Goal: Information Seeking & Learning: Learn about a topic

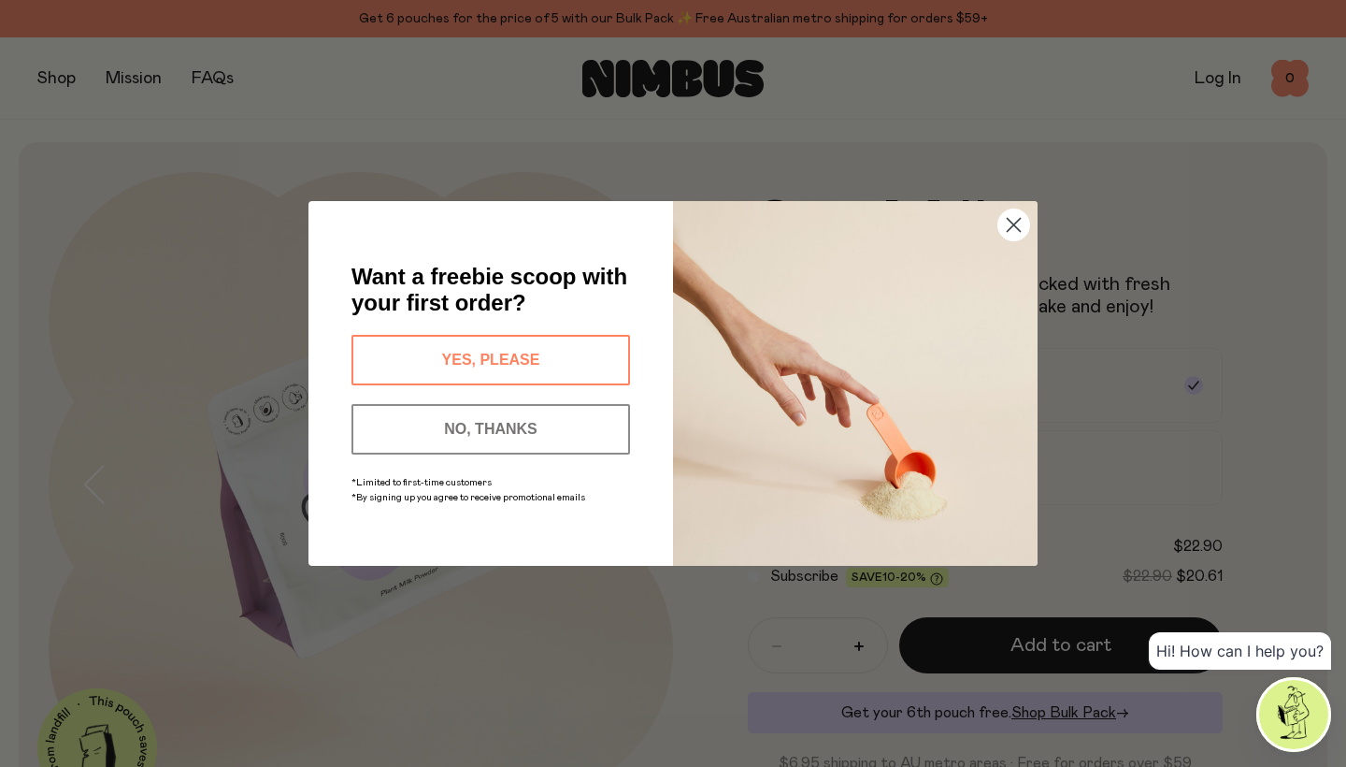
scroll to position [39, 0]
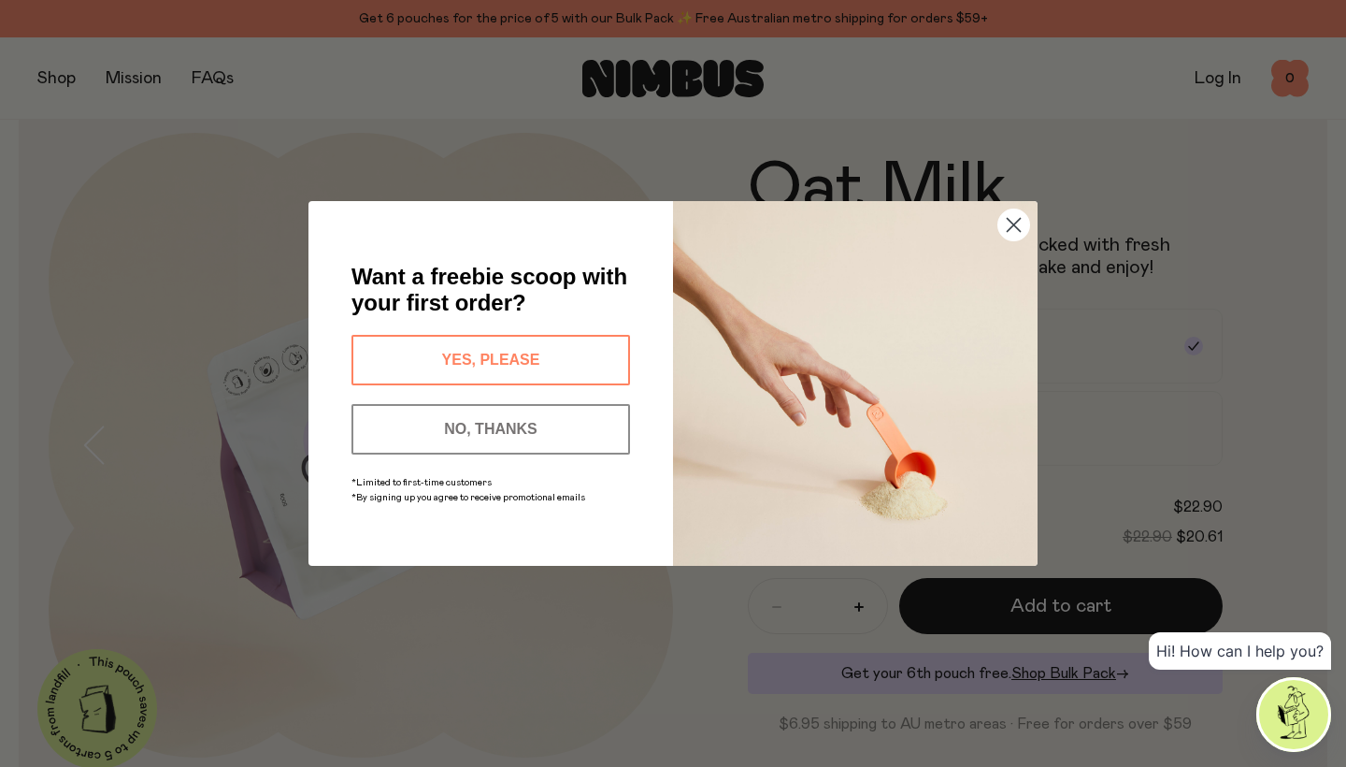
click at [1011, 221] on icon "Close dialog" at bounding box center [1014, 225] width 13 height 13
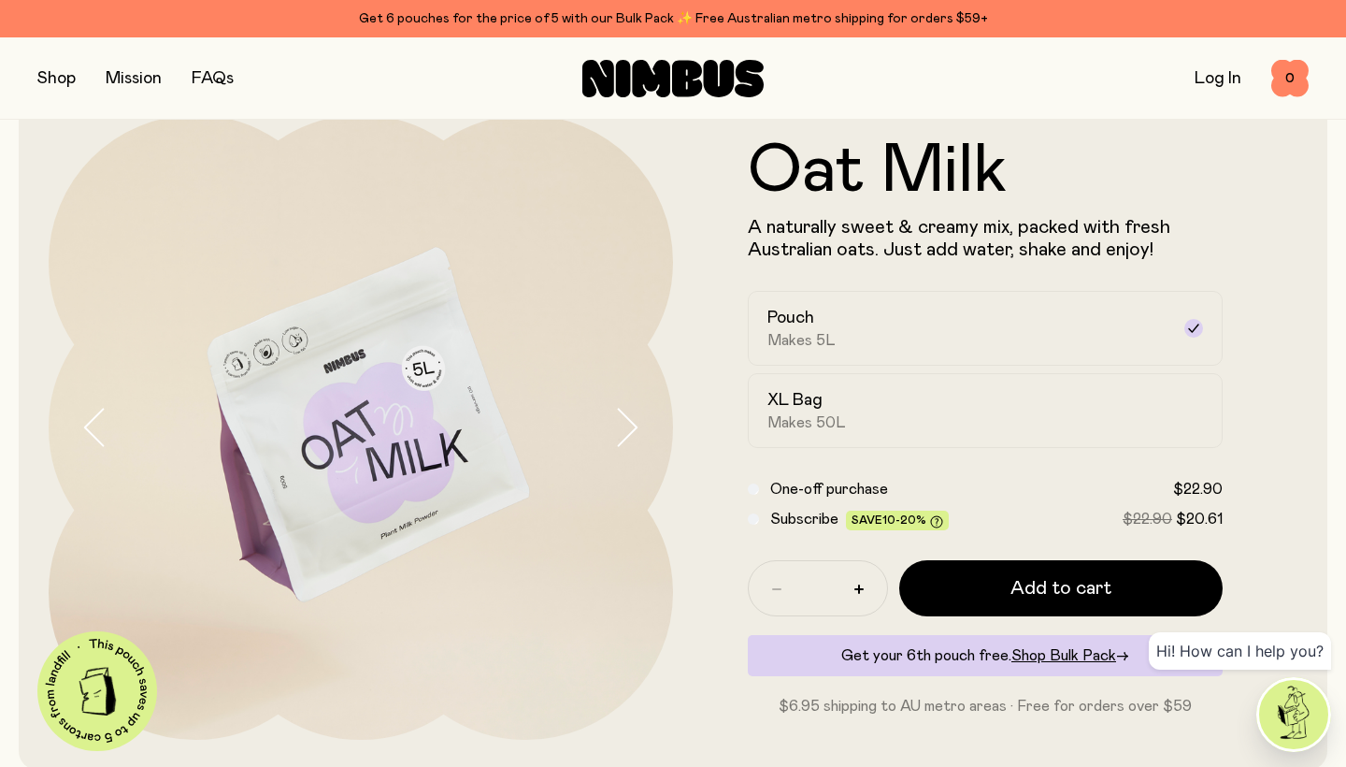
scroll to position [79, 0]
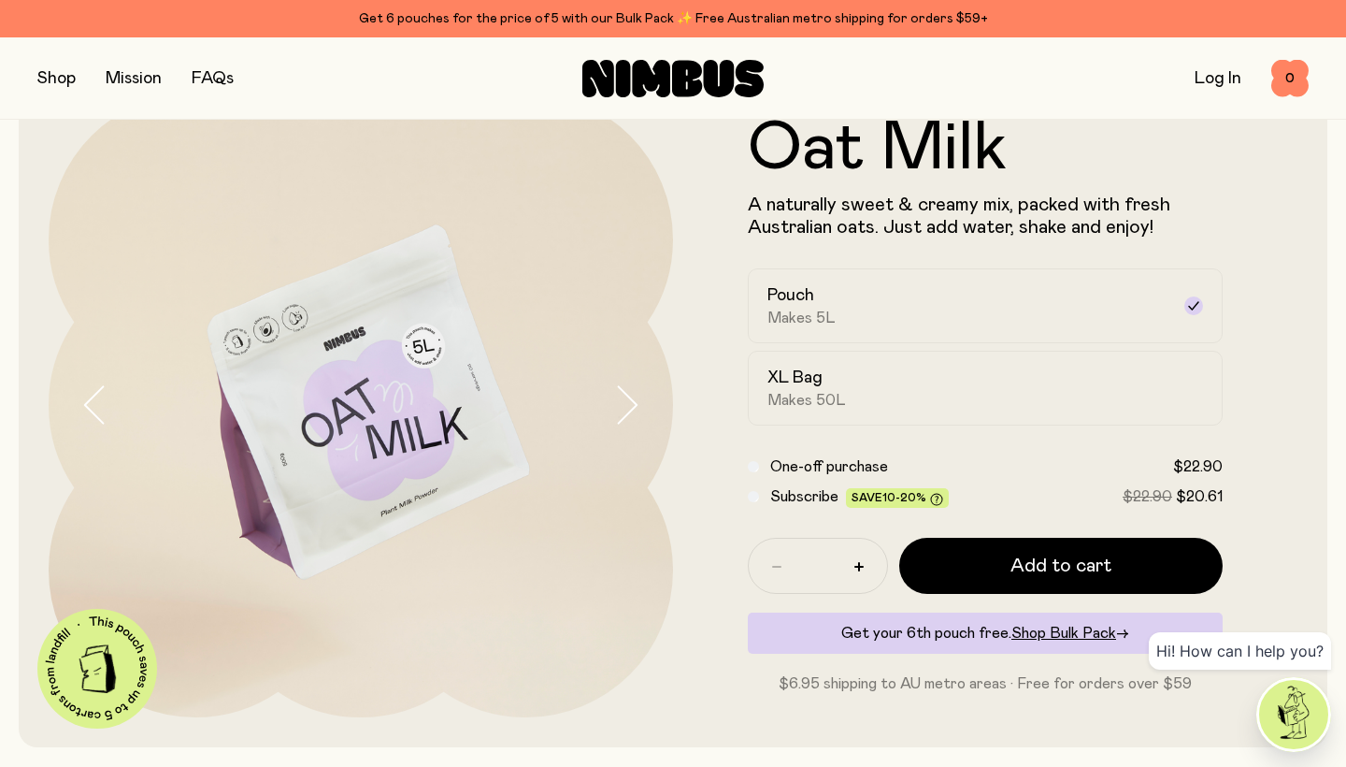
click at [632, 404] on icon "button" at bounding box center [626, 404] width 26 height 39
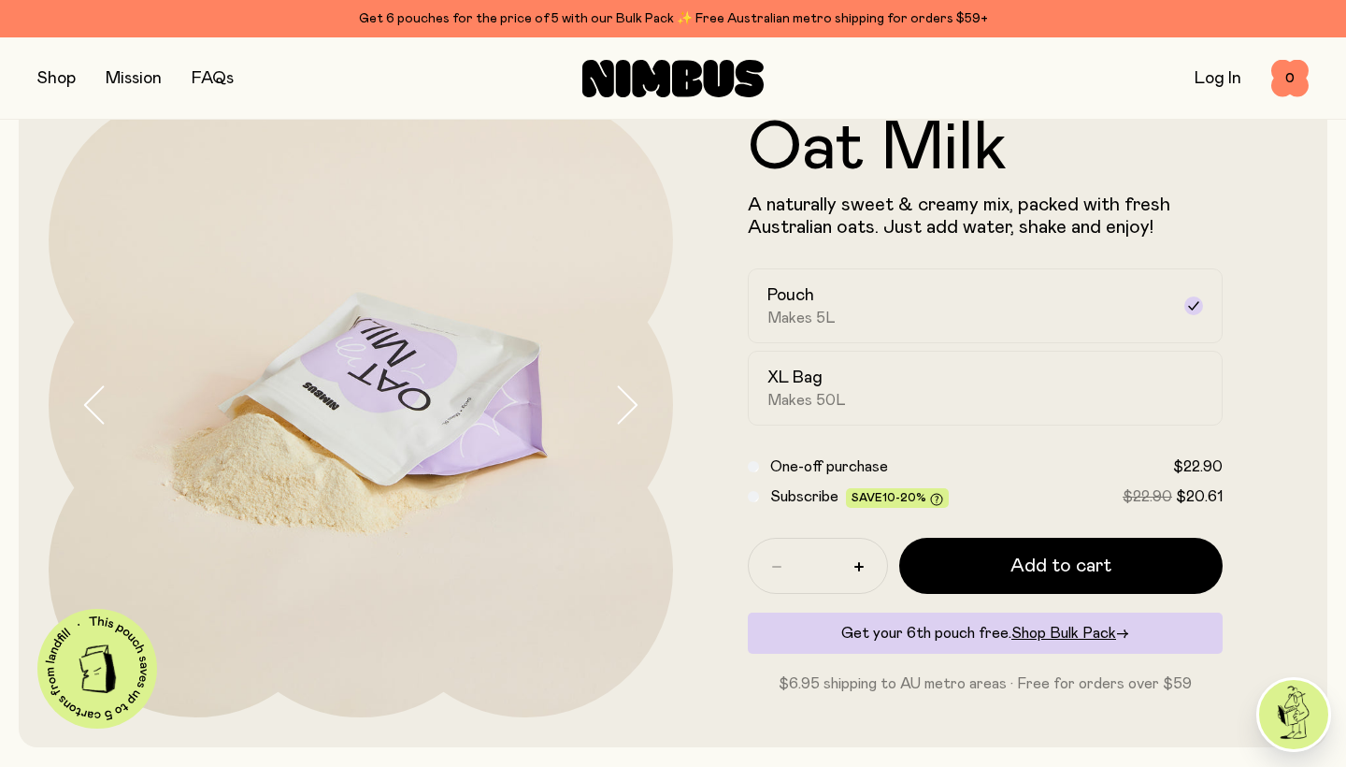
click at [632, 405] on icon "button" at bounding box center [626, 404] width 26 height 39
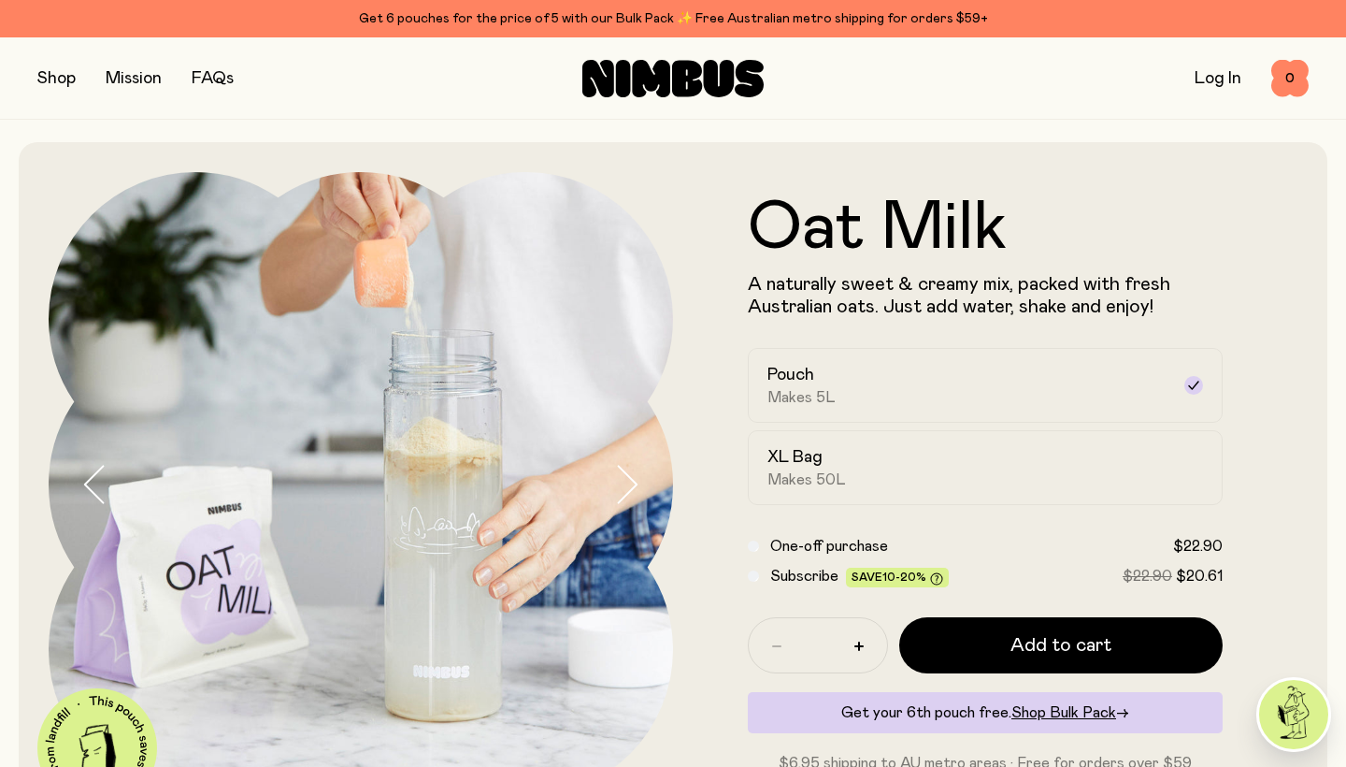
scroll to position [0, 0]
drag, startPoint x: 758, startPoint y: 308, endPoint x: 905, endPoint y: 339, distance: 150.2
click at [890, 307] on p "A naturally sweet & creamy mix, packed with fresh Australian oats. Just add wat…" at bounding box center [985, 295] width 475 height 45
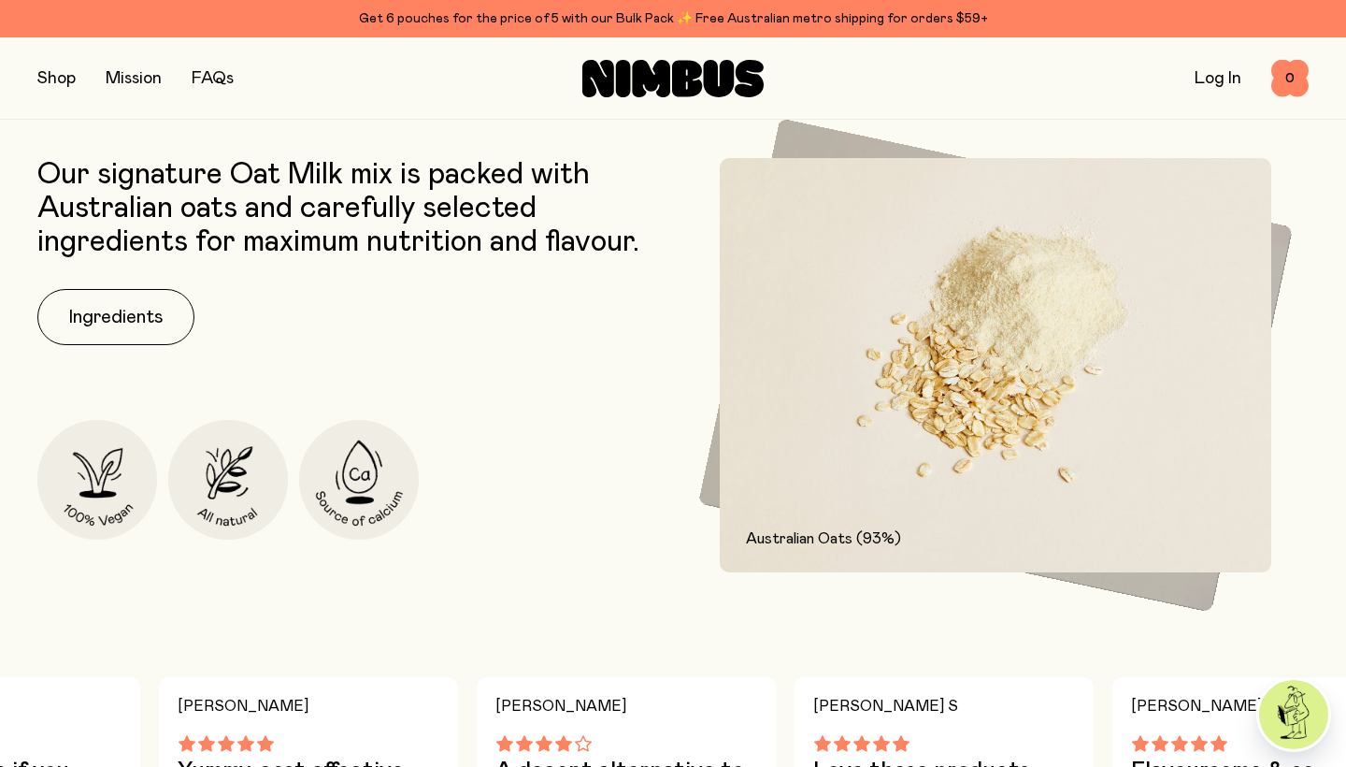
scroll to position [774, 0]
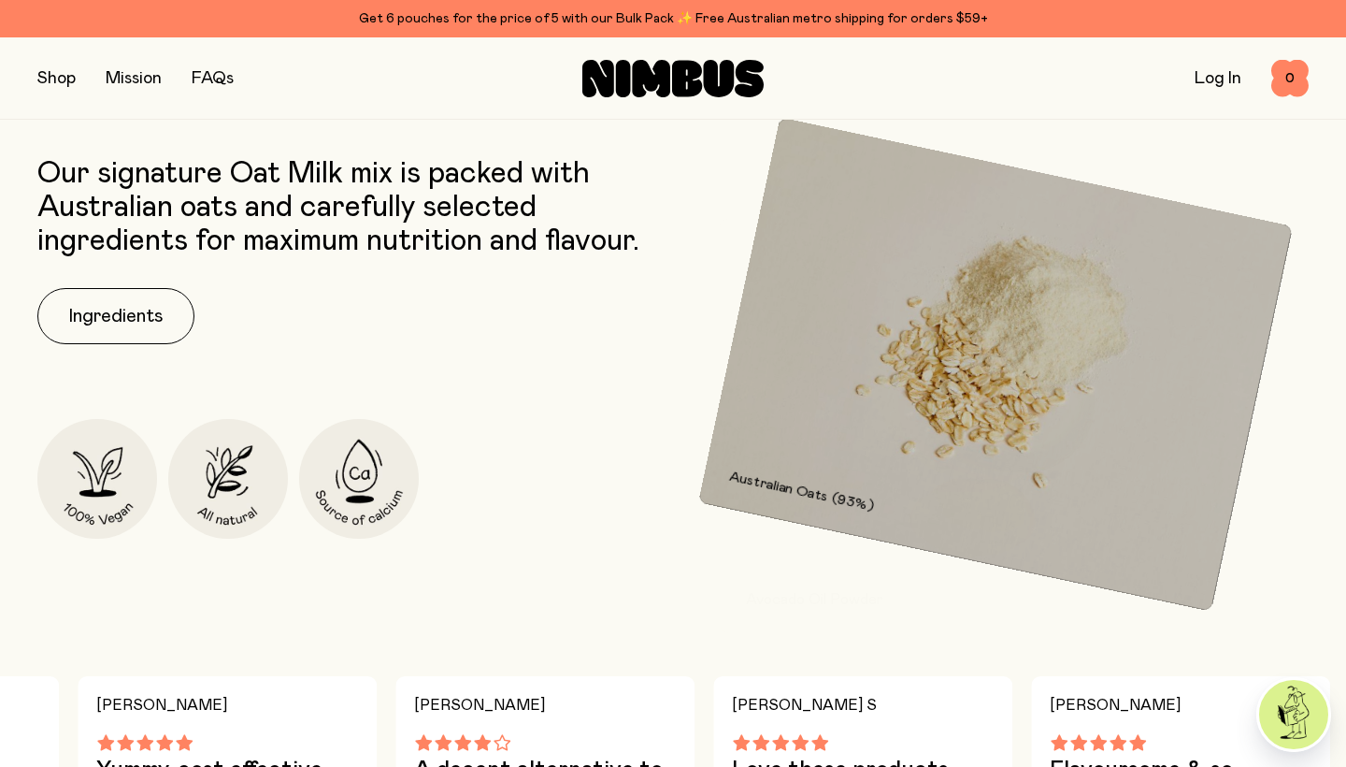
click at [1278, 241] on img at bounding box center [996, 364] width 594 height 493
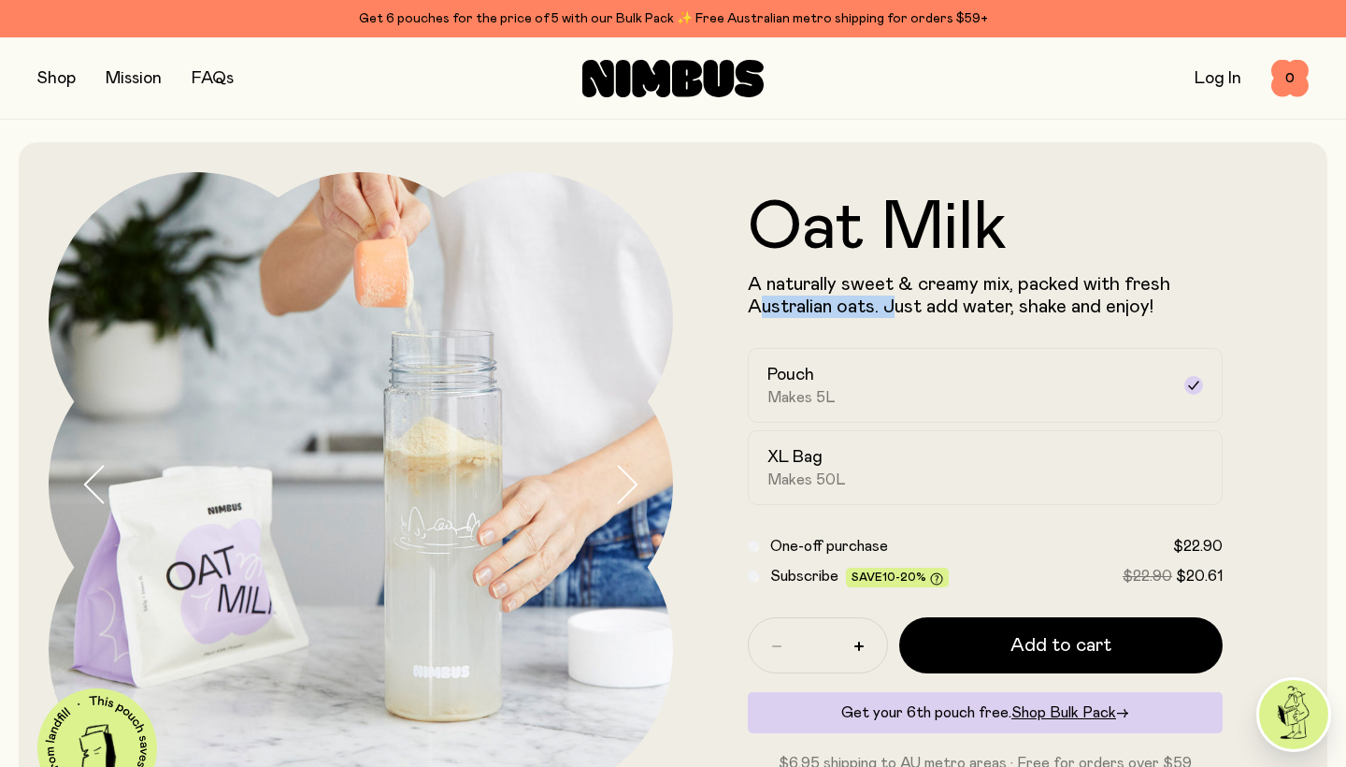
scroll to position [0, 0]
click at [68, 80] on button "button" at bounding box center [56, 78] width 38 height 26
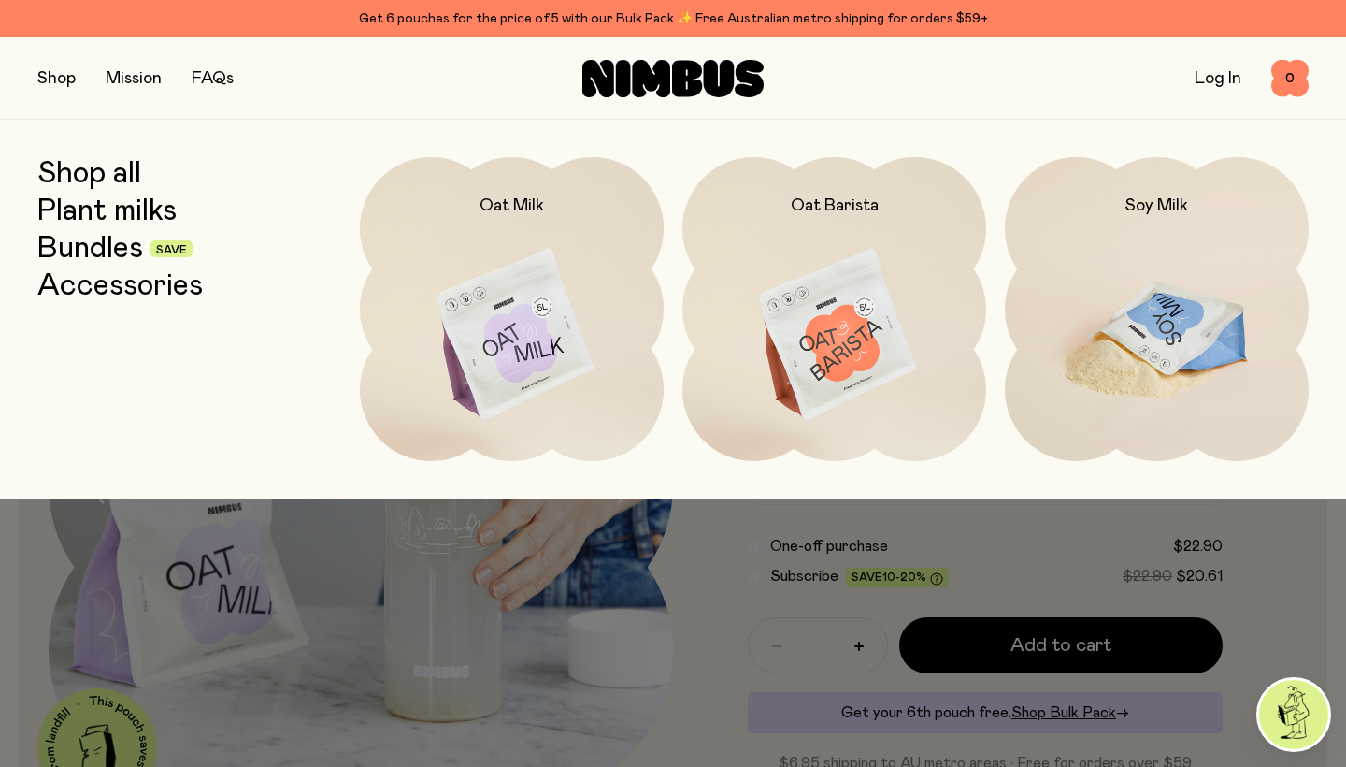
click at [1101, 350] on img at bounding box center [1157, 335] width 304 height 357
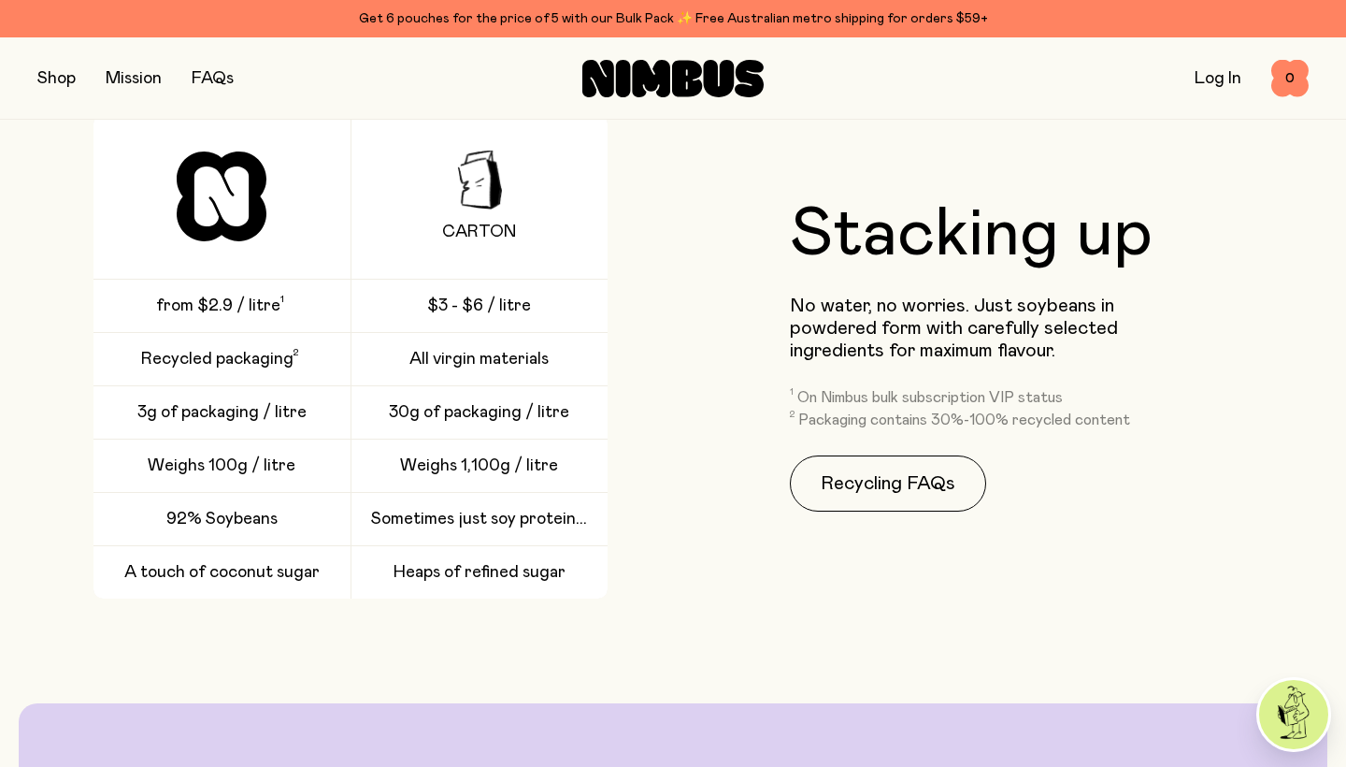
scroll to position [2703, 0]
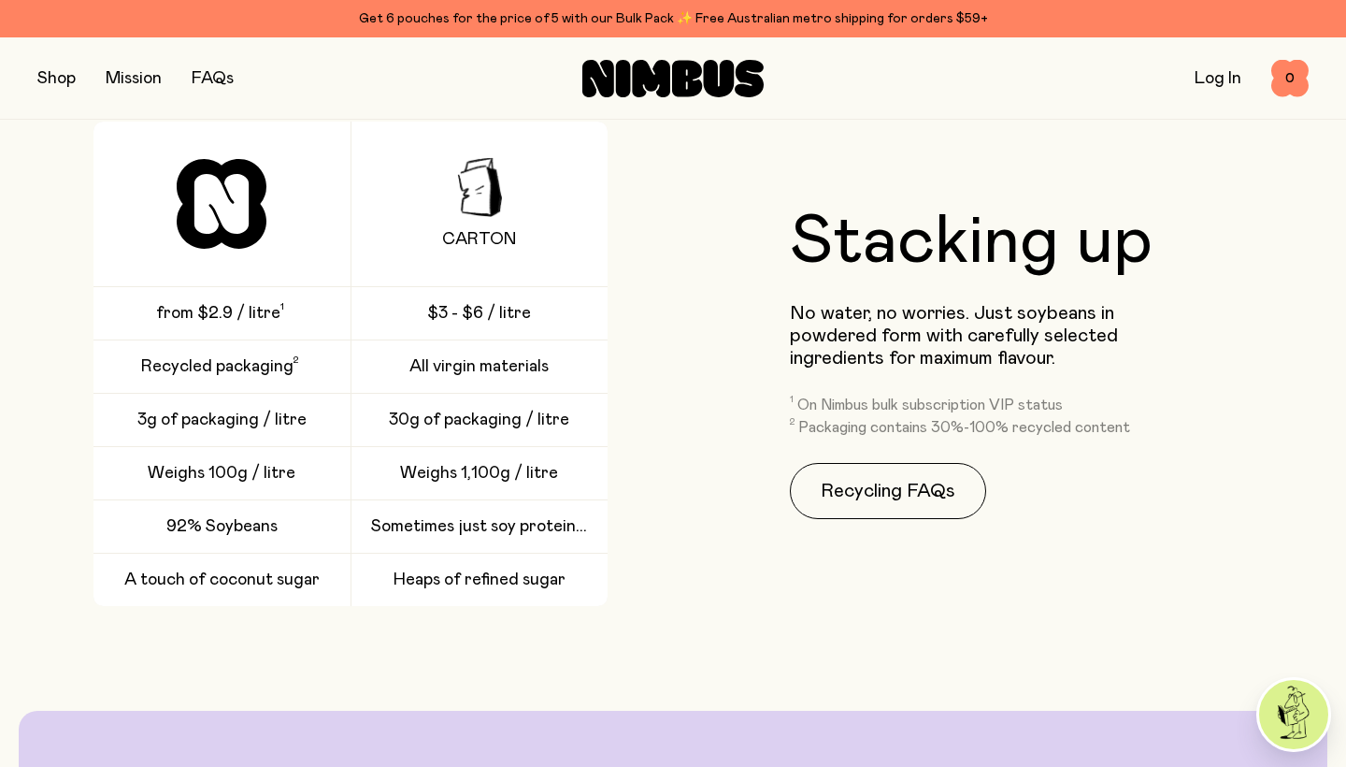
click at [648, 342] on div "Carton from $2.9 / litre $3 - $6 / litre Recycled packaging All virgin material…" at bounding box center [350, 364] width 626 height 484
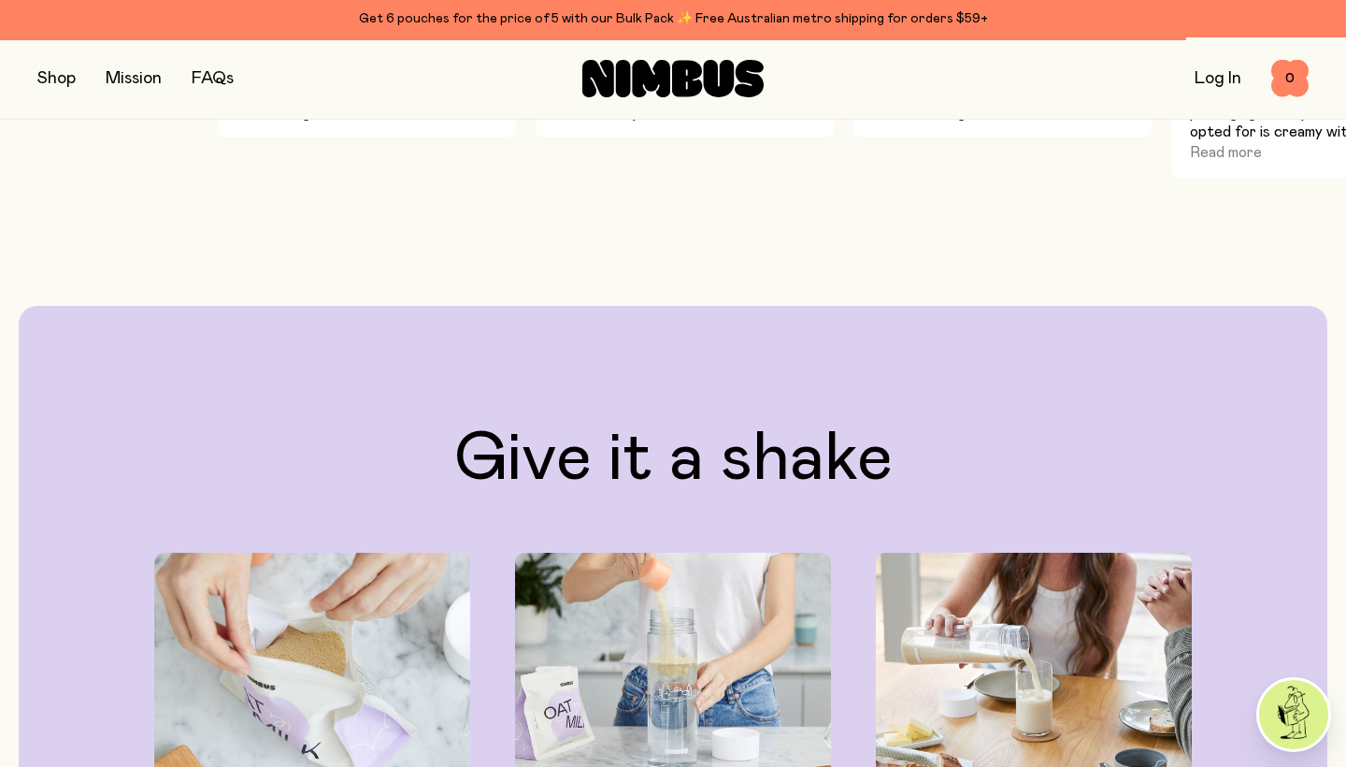
scroll to position [1554, 0]
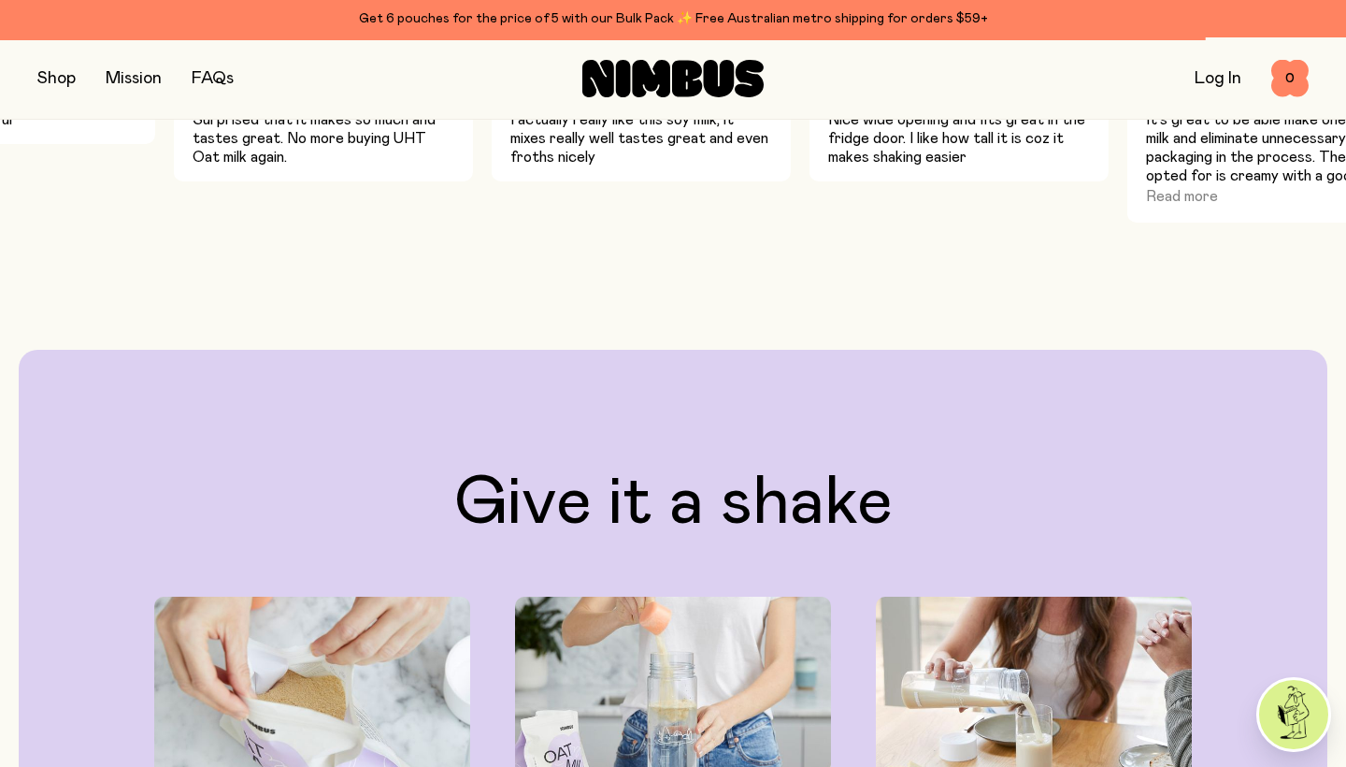
click at [224, 73] on link "FAQs" at bounding box center [213, 78] width 42 height 17
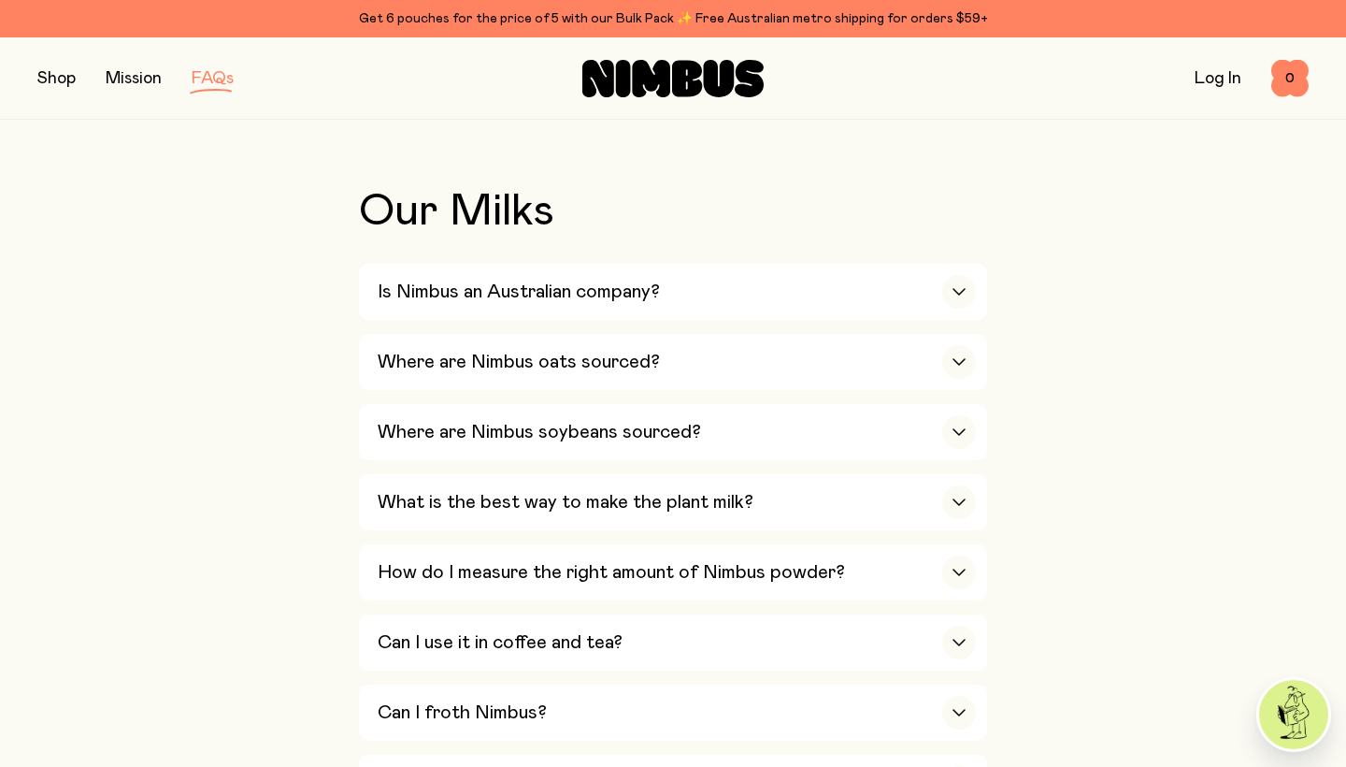
scroll to position [372, 0]
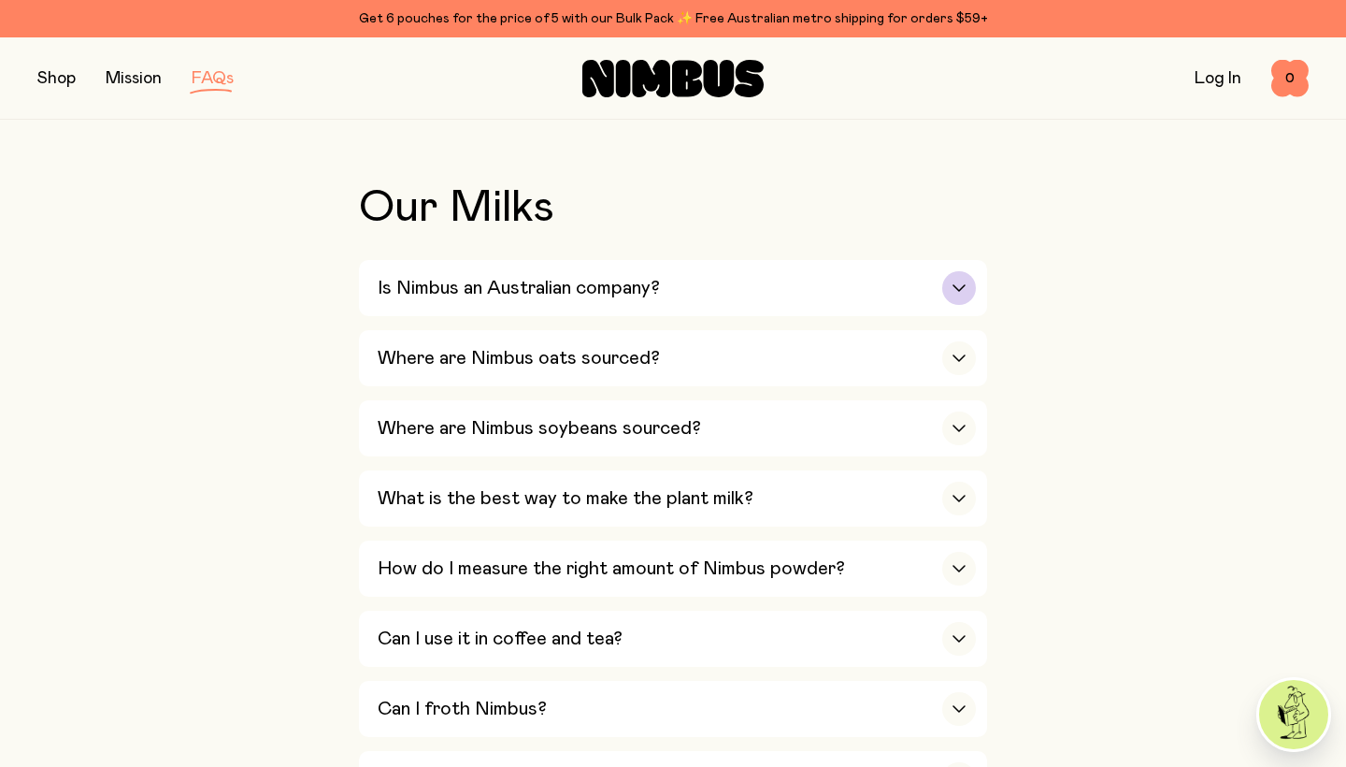
click at [710, 273] on div "Is Nimbus an Australian company?" at bounding box center [677, 288] width 598 height 56
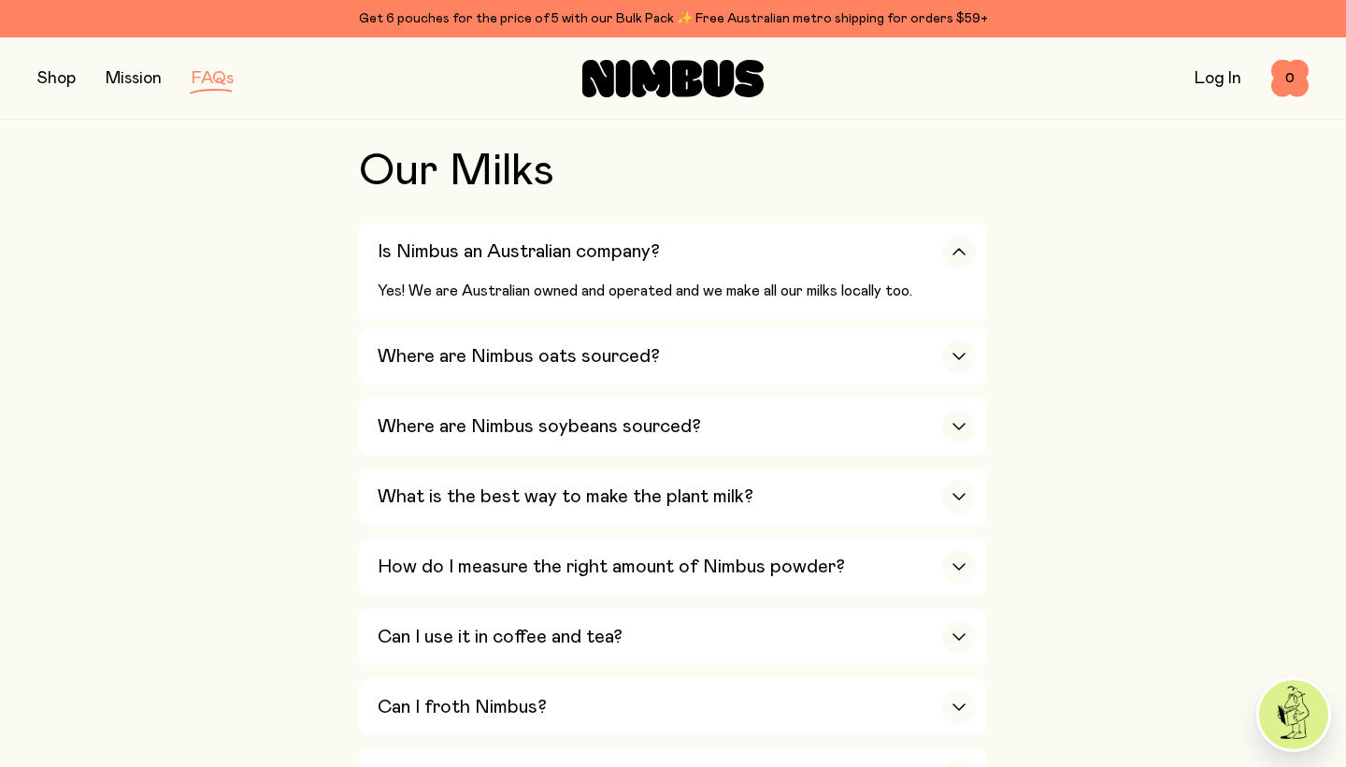
scroll to position [412, 0]
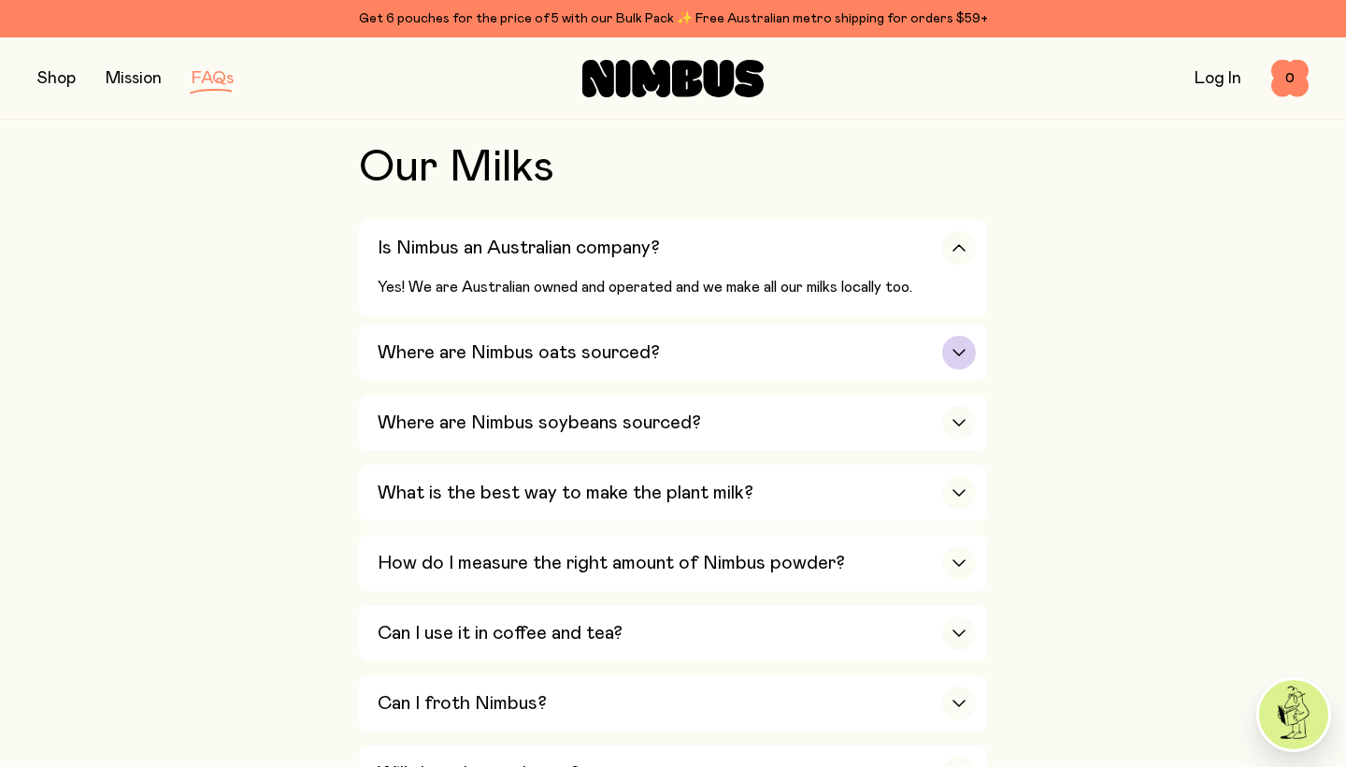
click at [785, 351] on div "Where are Nimbus oats sourced?" at bounding box center [677, 352] width 598 height 56
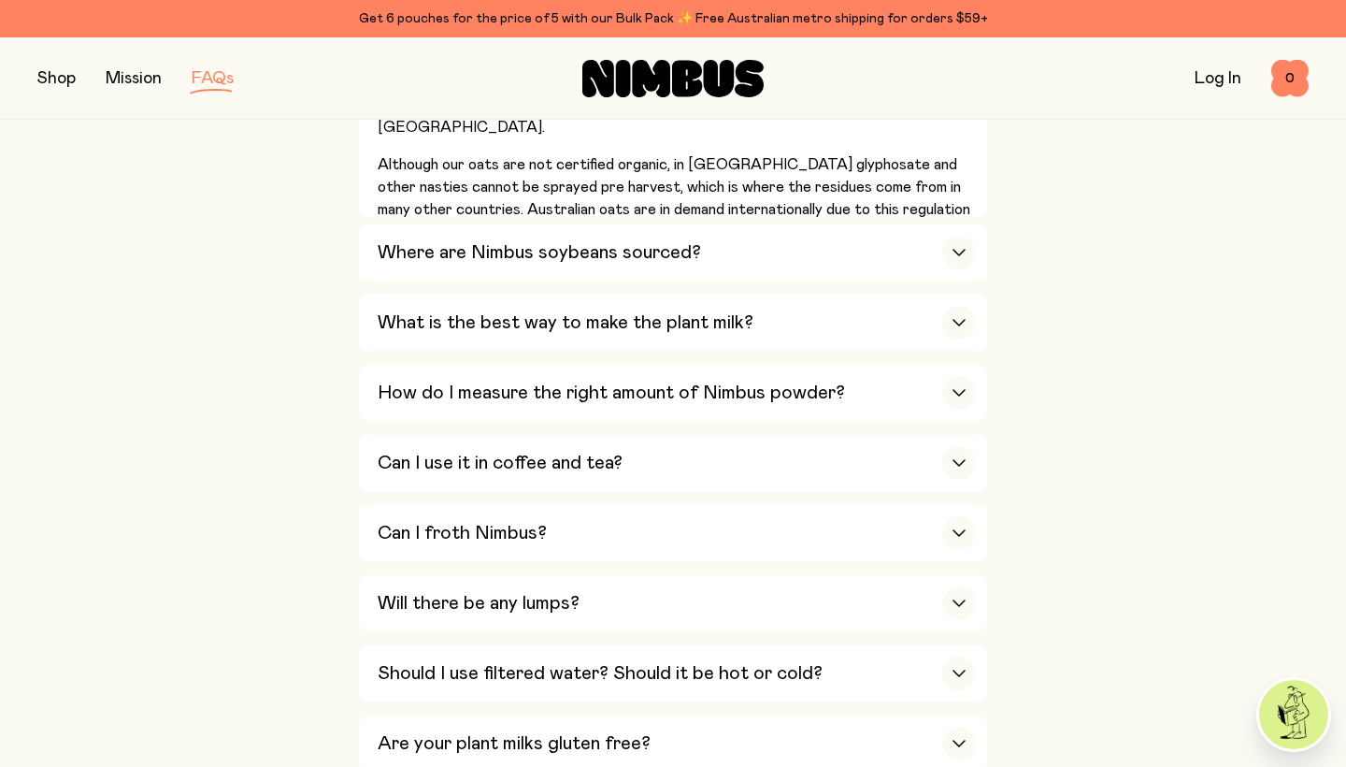
scroll to position [717, 0]
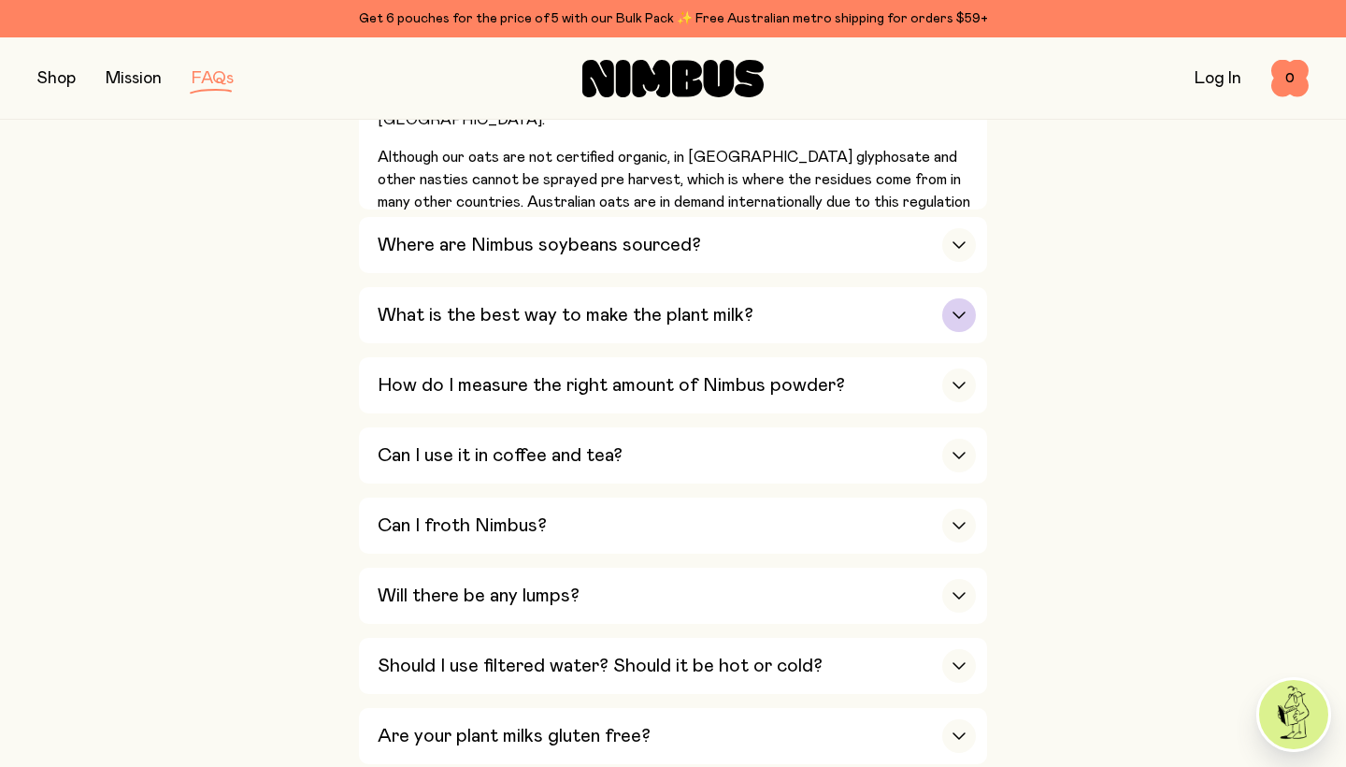
click at [667, 315] on div "What is the best way to make the plant milk?" at bounding box center [677, 315] width 598 height 56
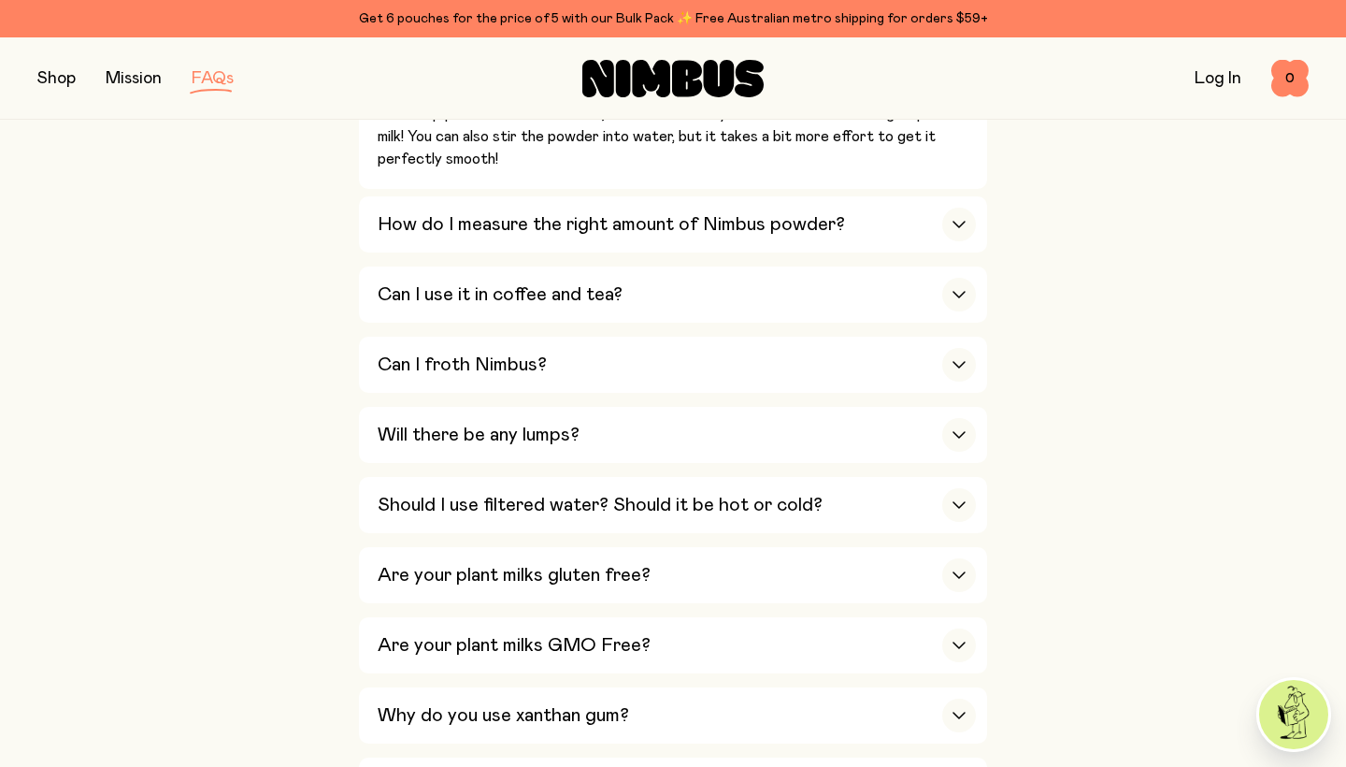
scroll to position [1052, 0]
click at [484, 281] on h3 "Can I use it in coffee and tea?" at bounding box center [500, 292] width 245 height 22
click at [419, 351] on h3 "Can I froth Nimbus?" at bounding box center [462, 362] width 169 height 22
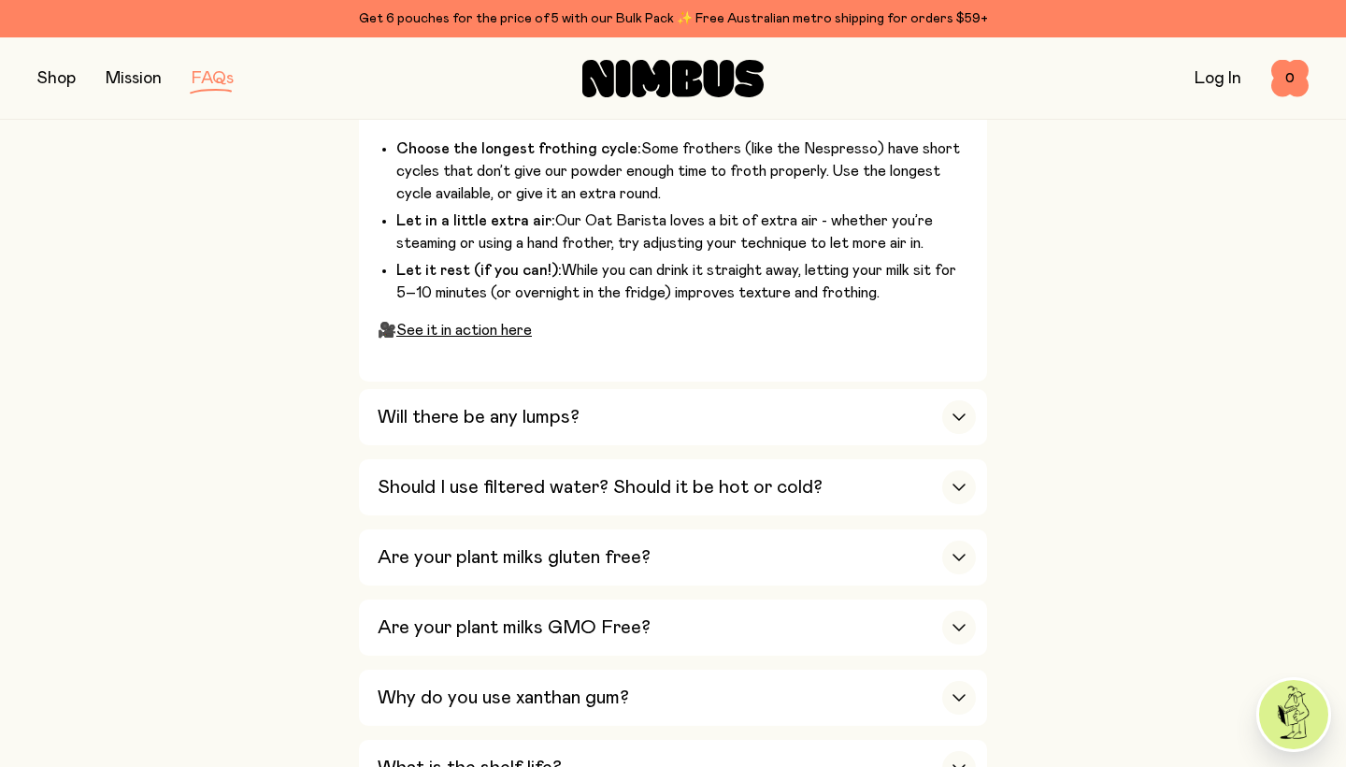
scroll to position [1590, 0]
click at [451, 405] on h3 "Will there be any lumps?" at bounding box center [479, 416] width 202 height 22
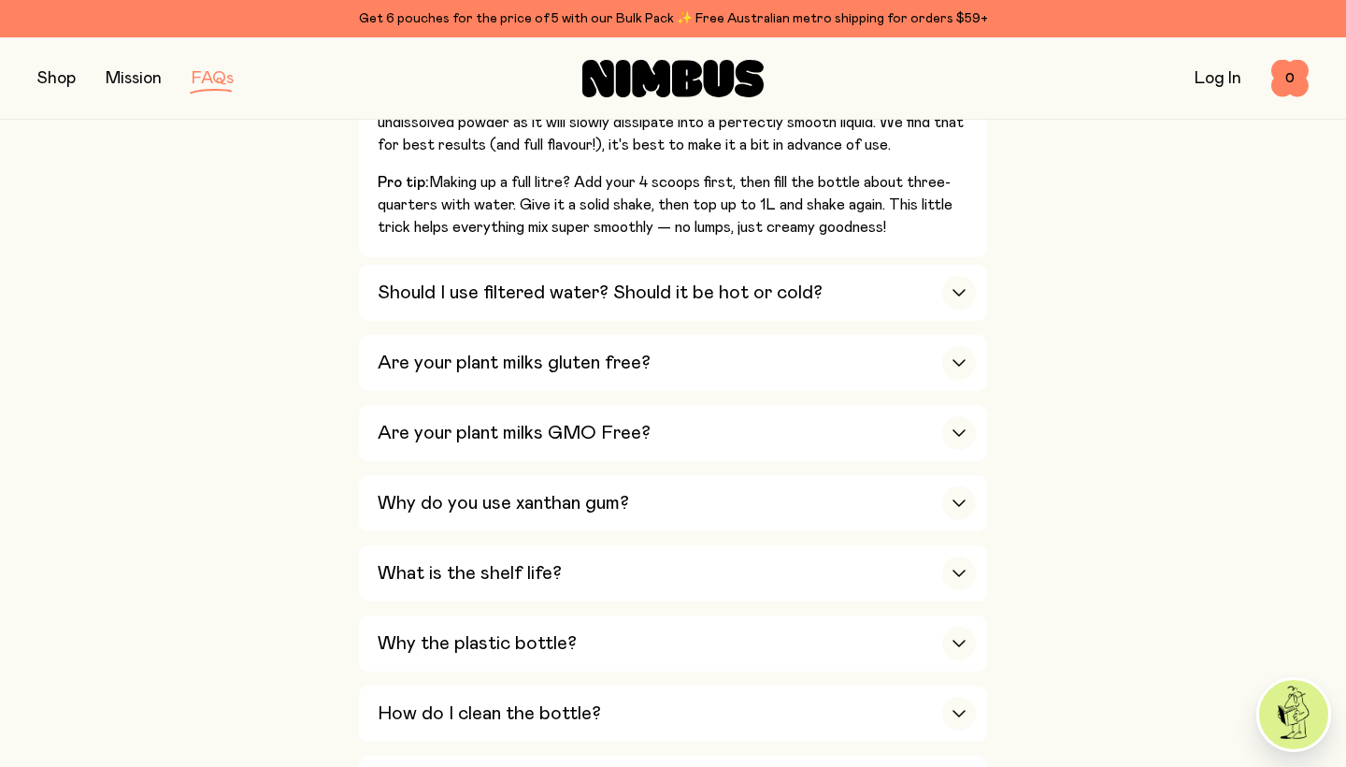
scroll to position [1526, 0]
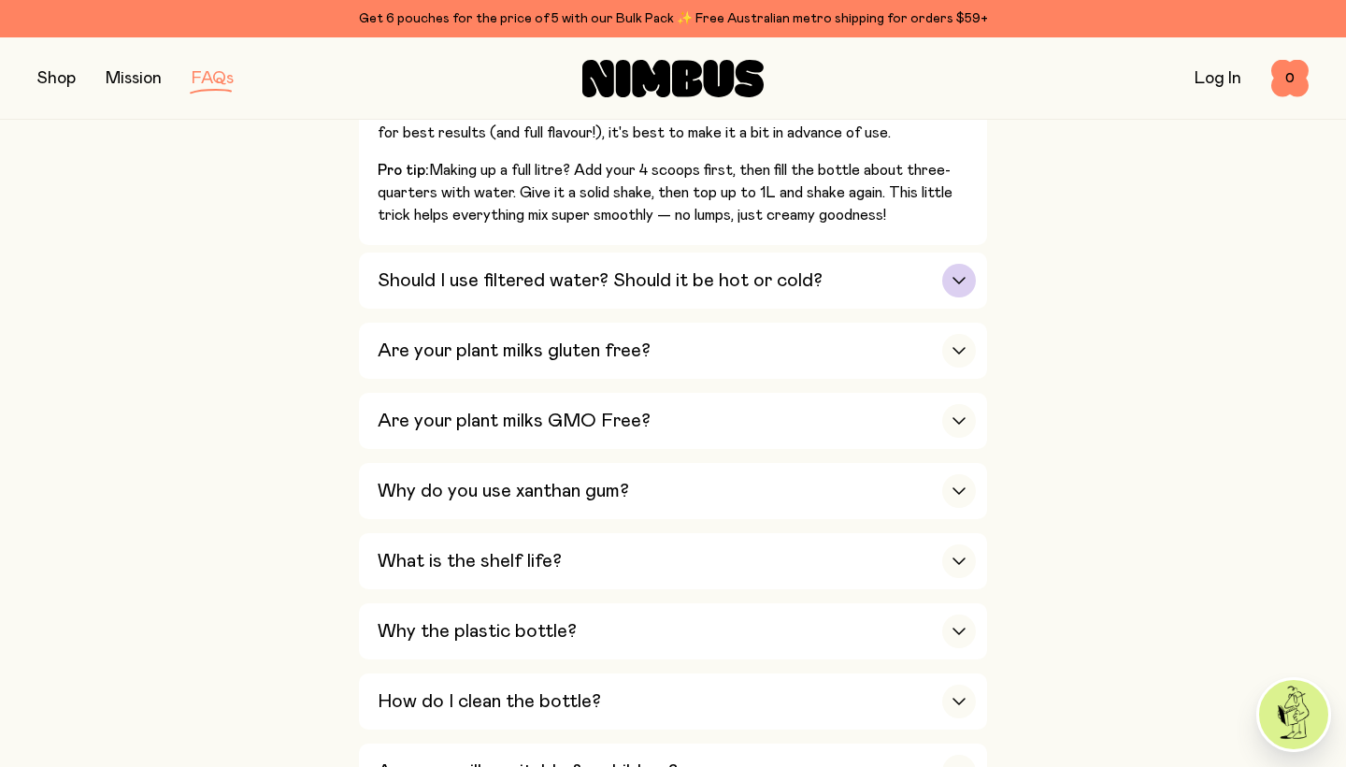
click at [547, 269] on h3 "Should I use filtered water? Should it be hot or cold?" at bounding box center [600, 280] width 445 height 22
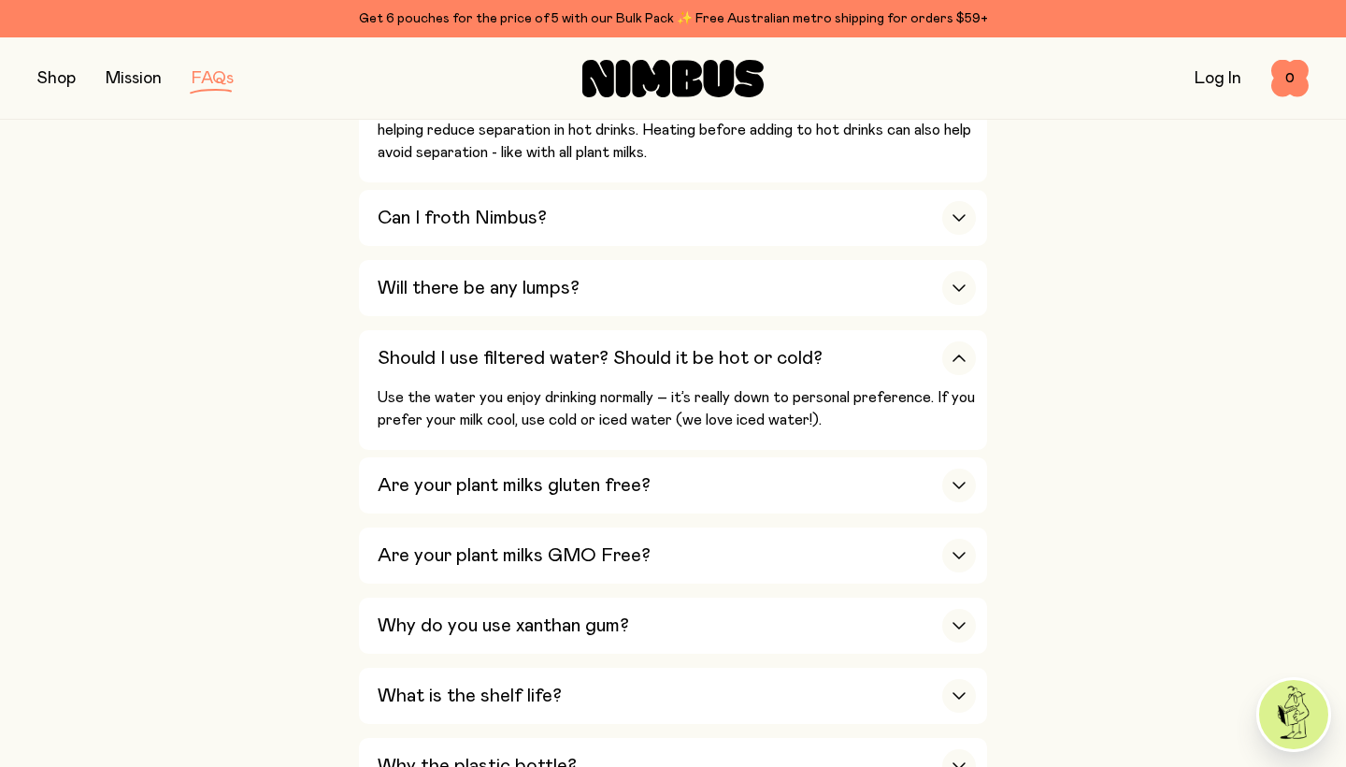
scroll to position [1286, 0]
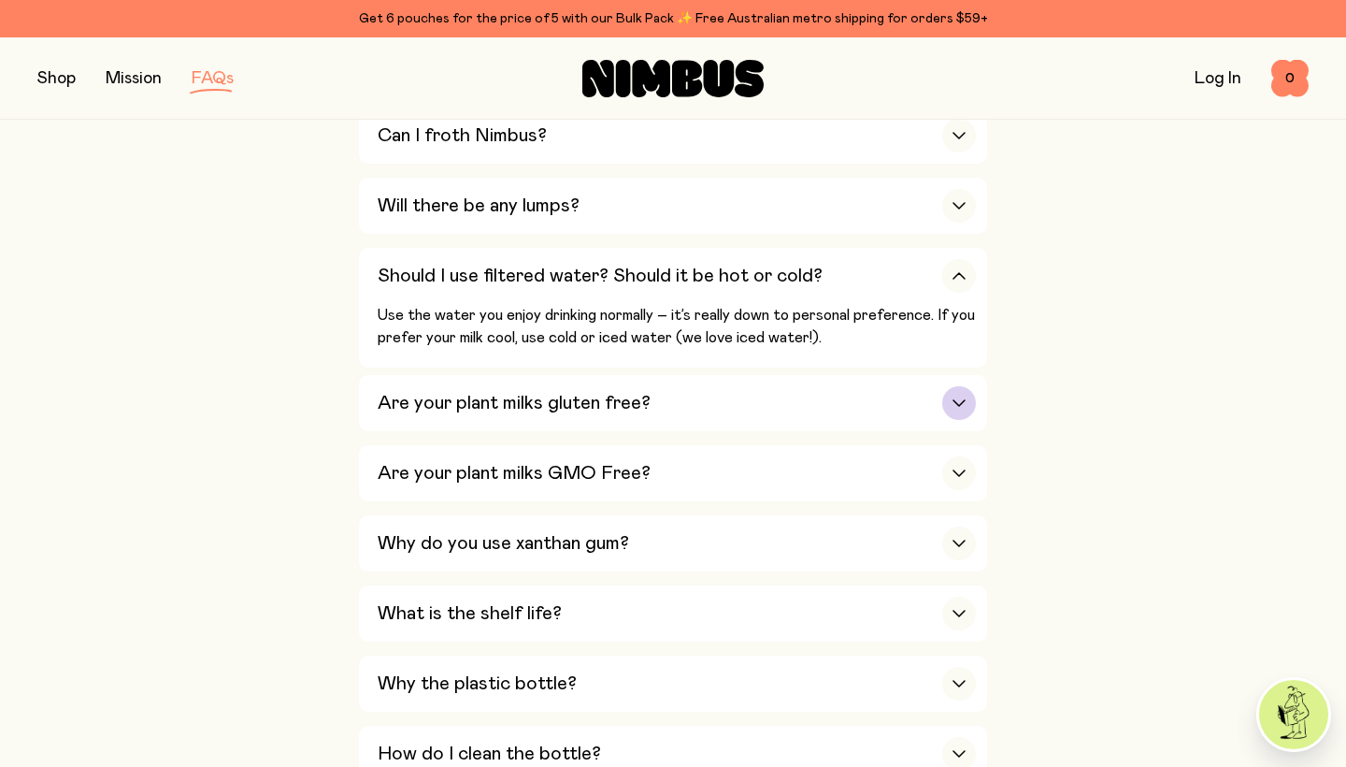
click at [488, 392] on h3 "Are your plant milks gluten free?" at bounding box center [514, 403] width 273 height 22
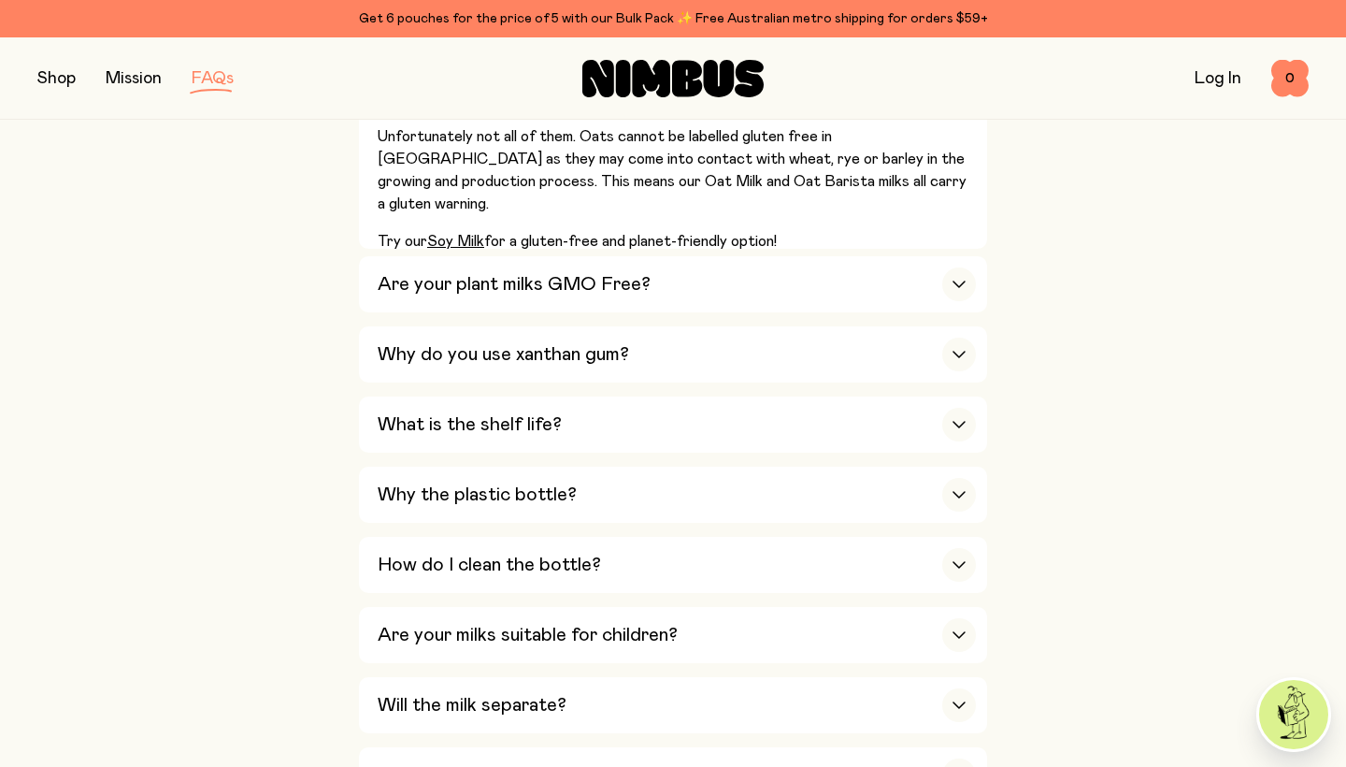
scroll to position [1539, 0]
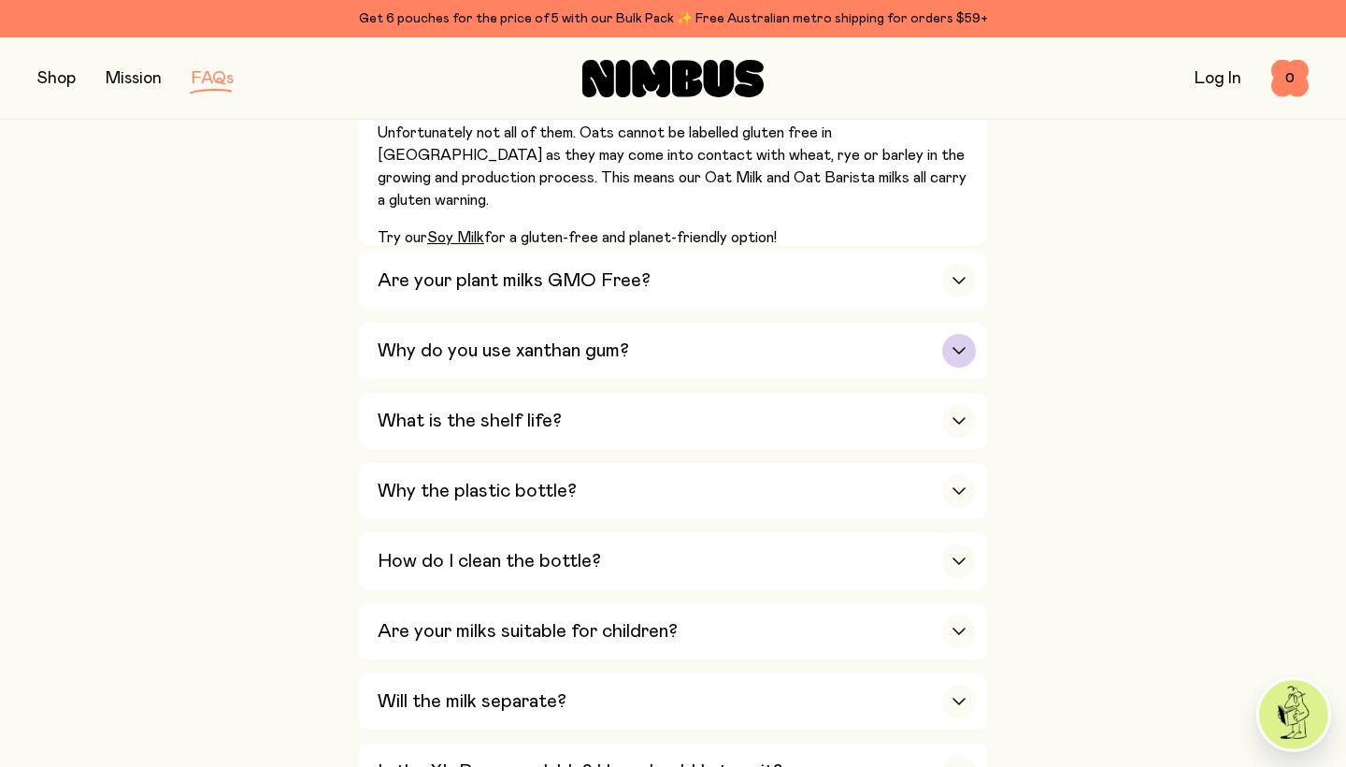
click at [524, 339] on h3 "Why do you use xanthan gum?" at bounding box center [503, 350] width 251 height 22
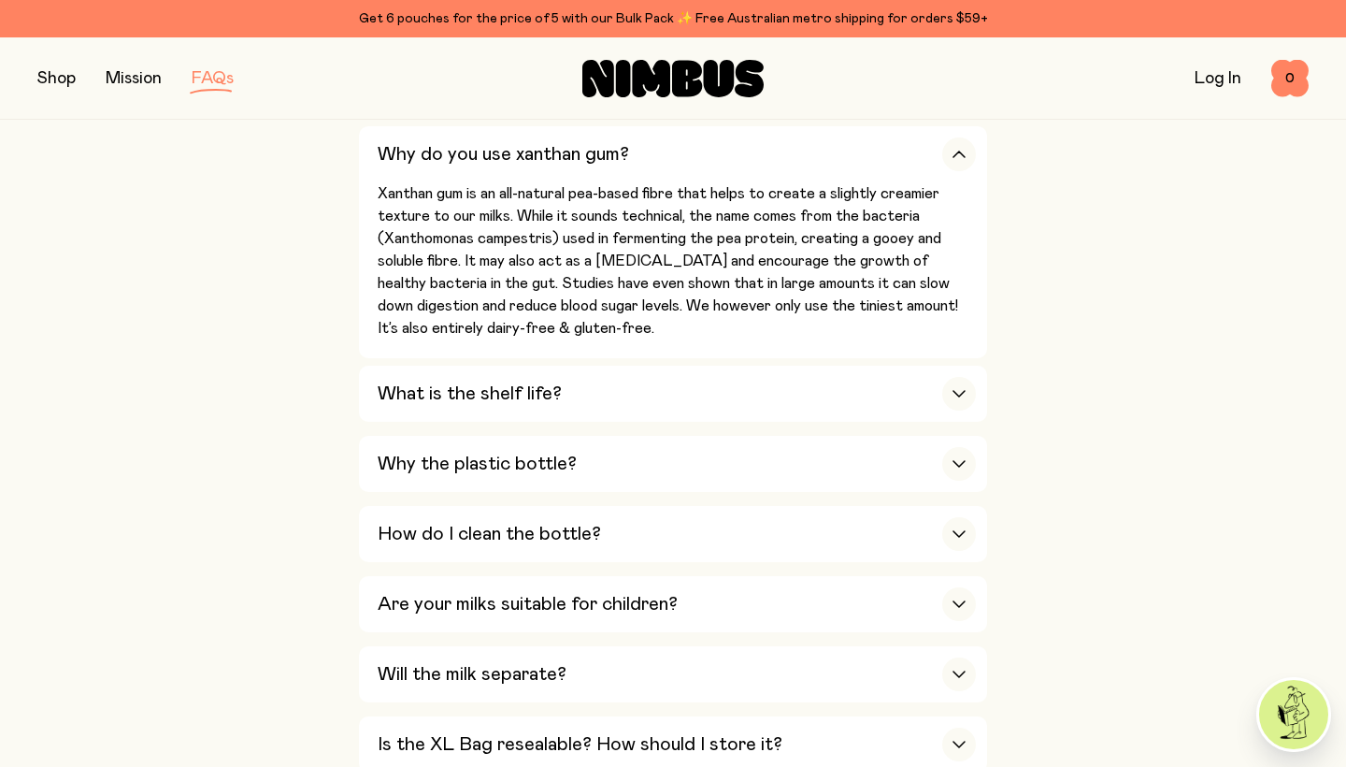
scroll to position [1643, 0]
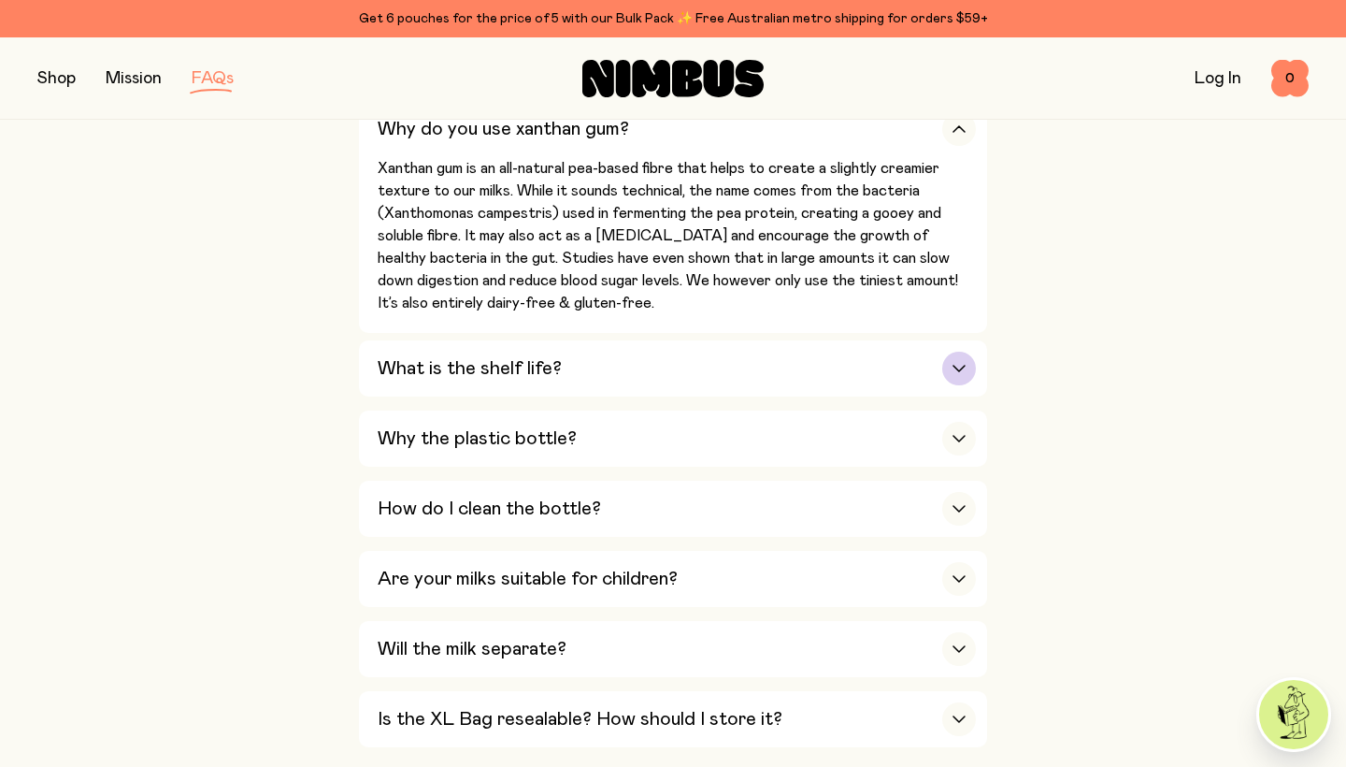
click at [479, 357] on h3 "What is the shelf life?" at bounding box center [470, 368] width 184 height 22
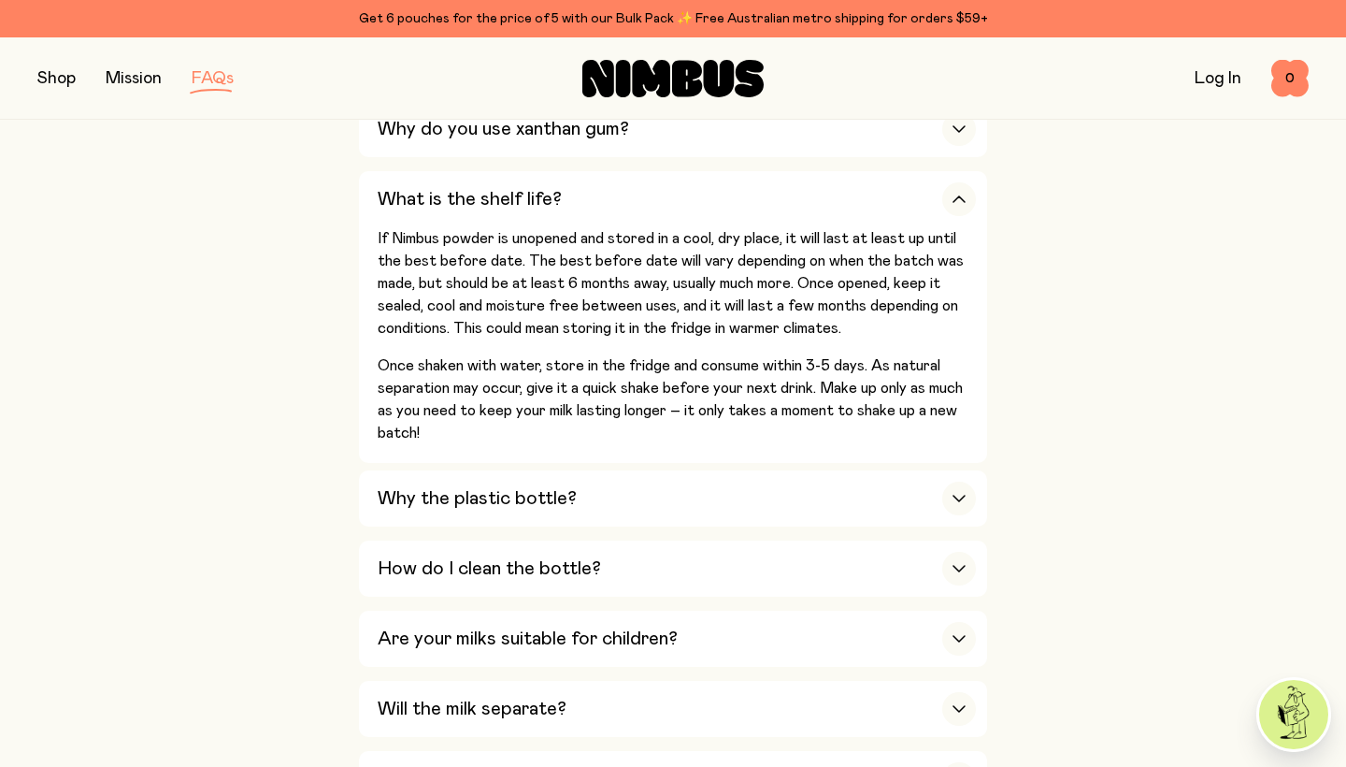
scroll to position [1625, 0]
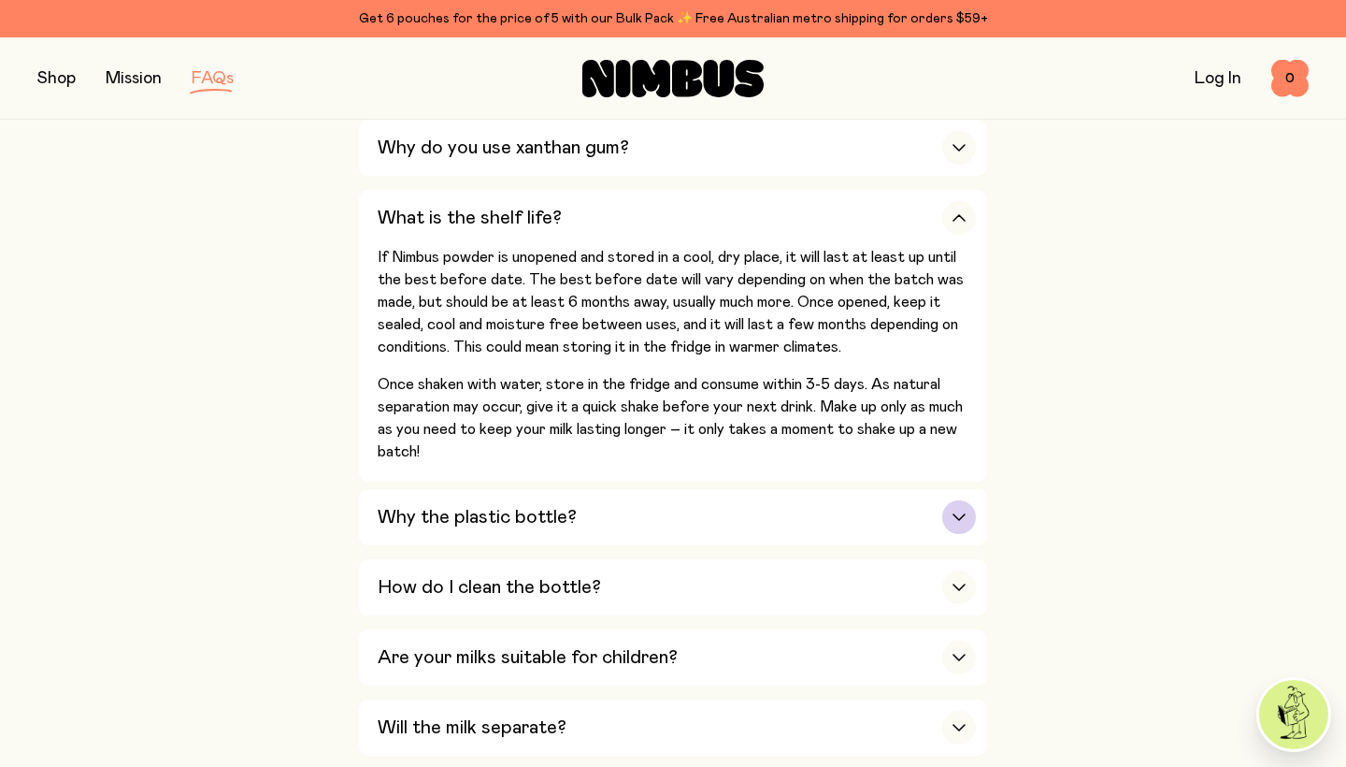
click at [499, 506] on h3 "Why the plastic bottle?" at bounding box center [477, 517] width 199 height 22
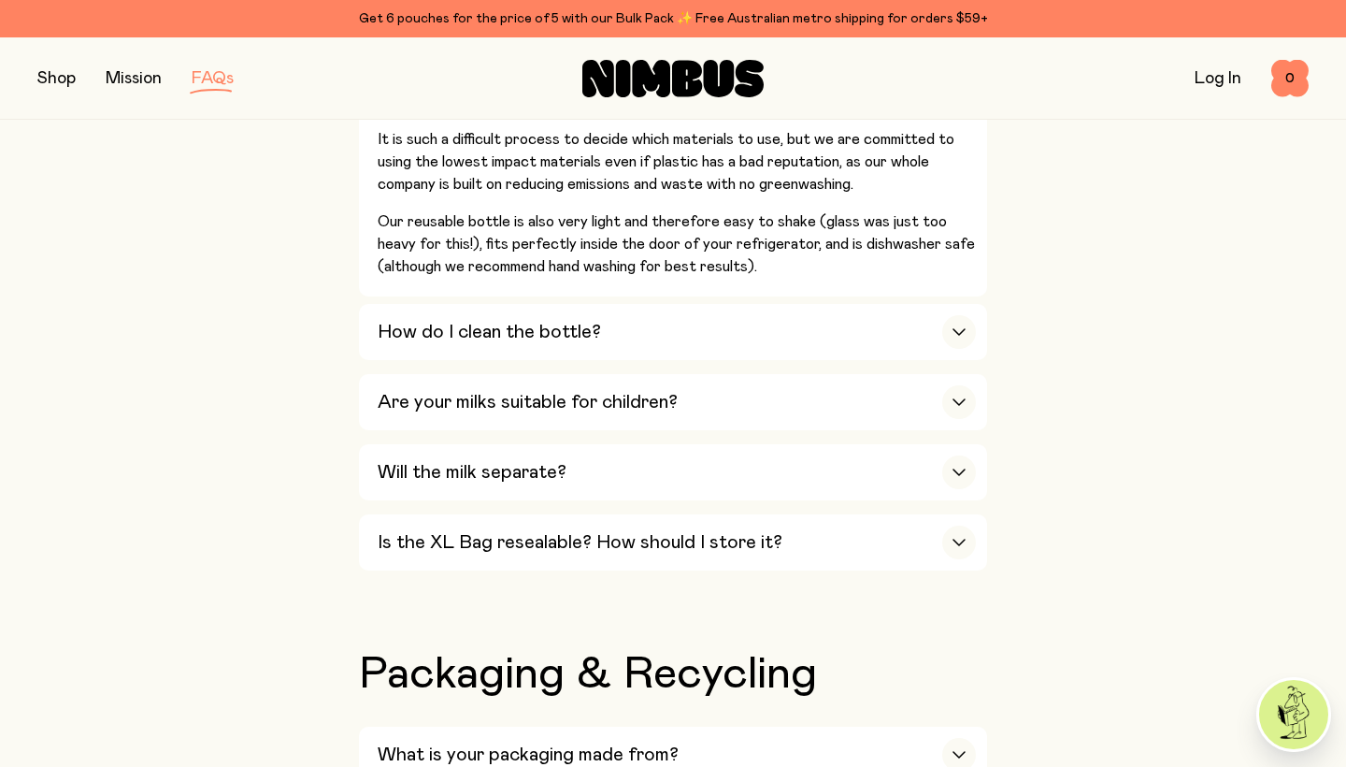
scroll to position [2168, 0]
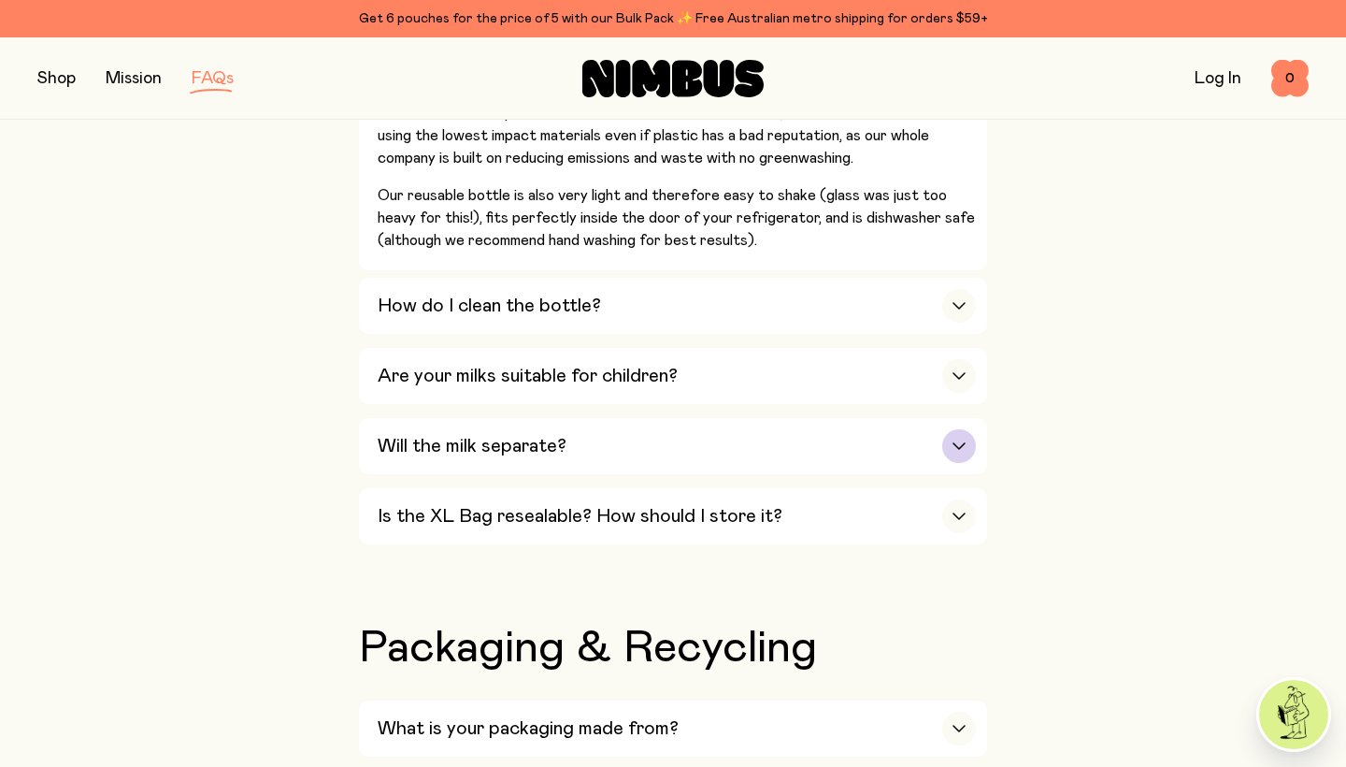
click at [517, 435] on h3 "Will the milk separate?" at bounding box center [472, 446] width 189 height 22
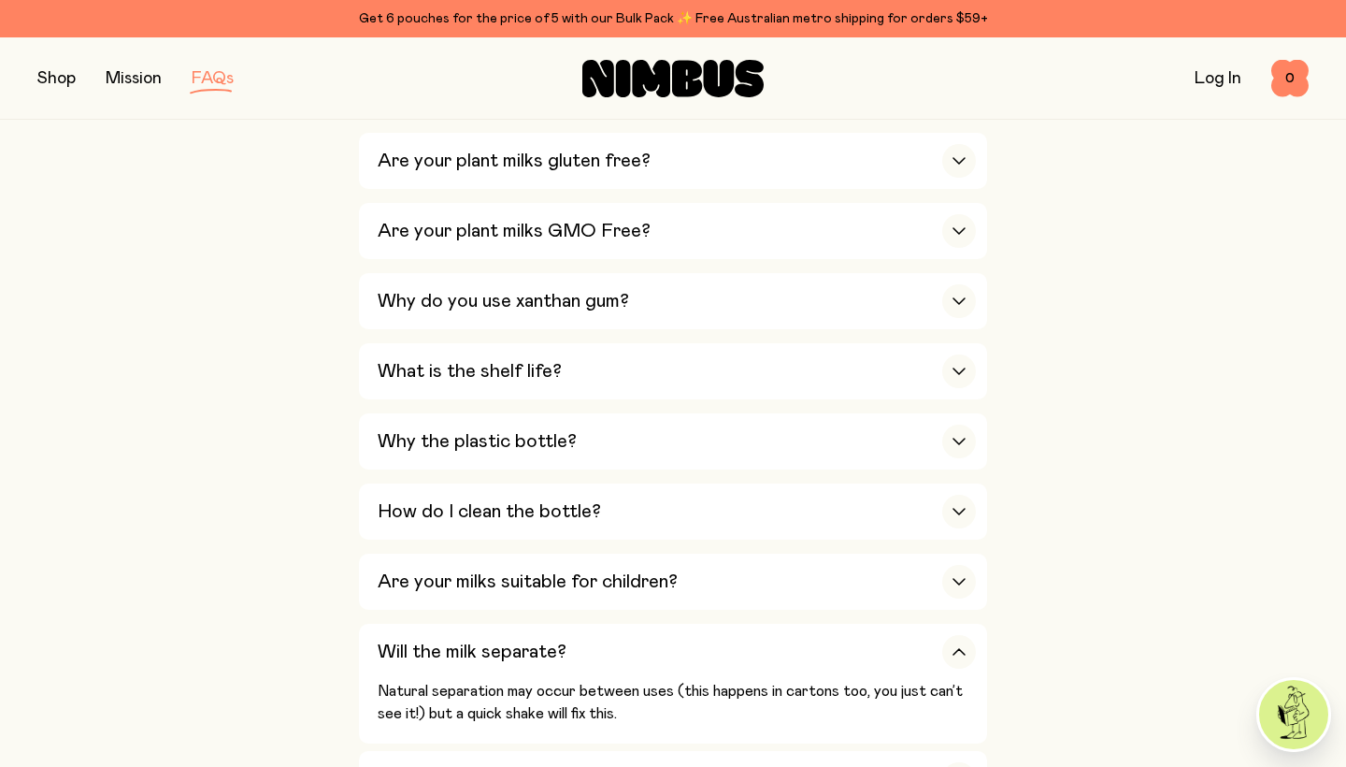
scroll to position [1200, 0]
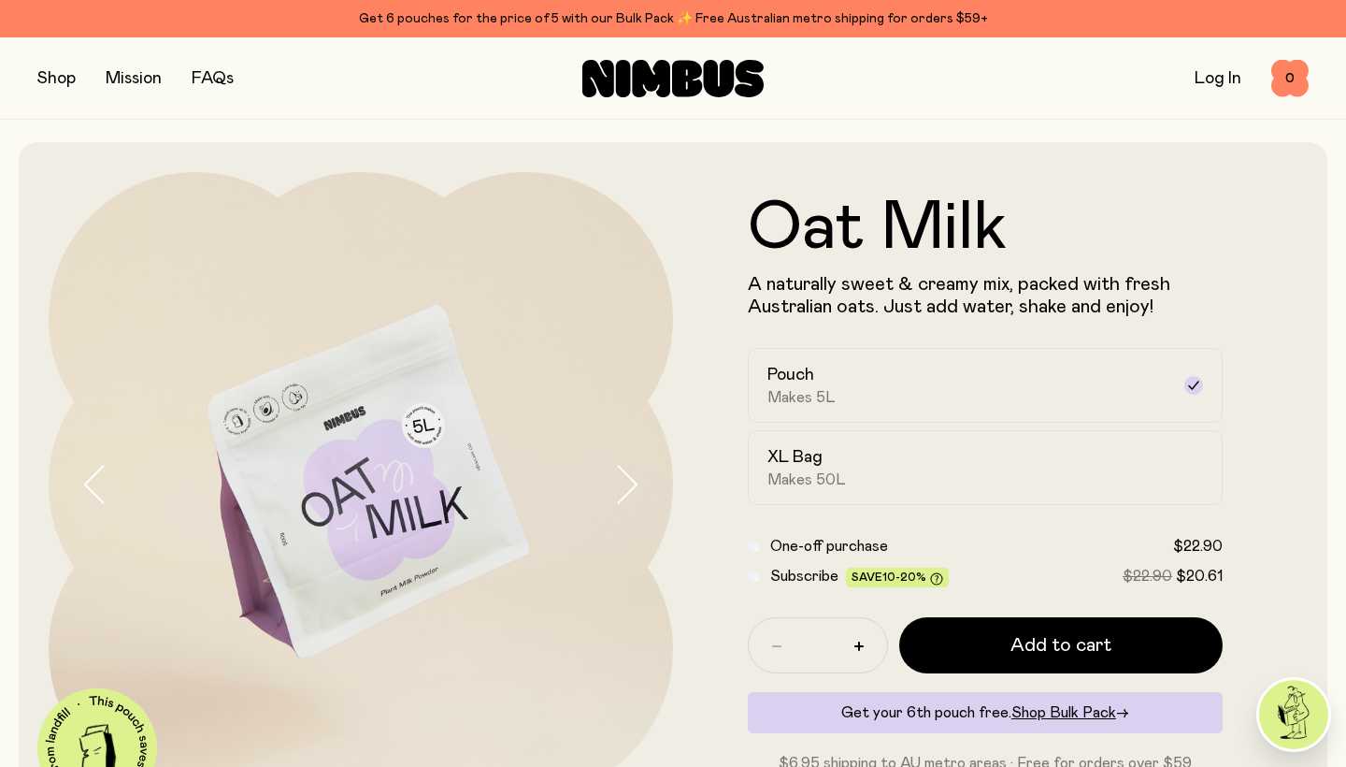
click at [620, 467] on icon "button" at bounding box center [628, 484] width 19 height 36
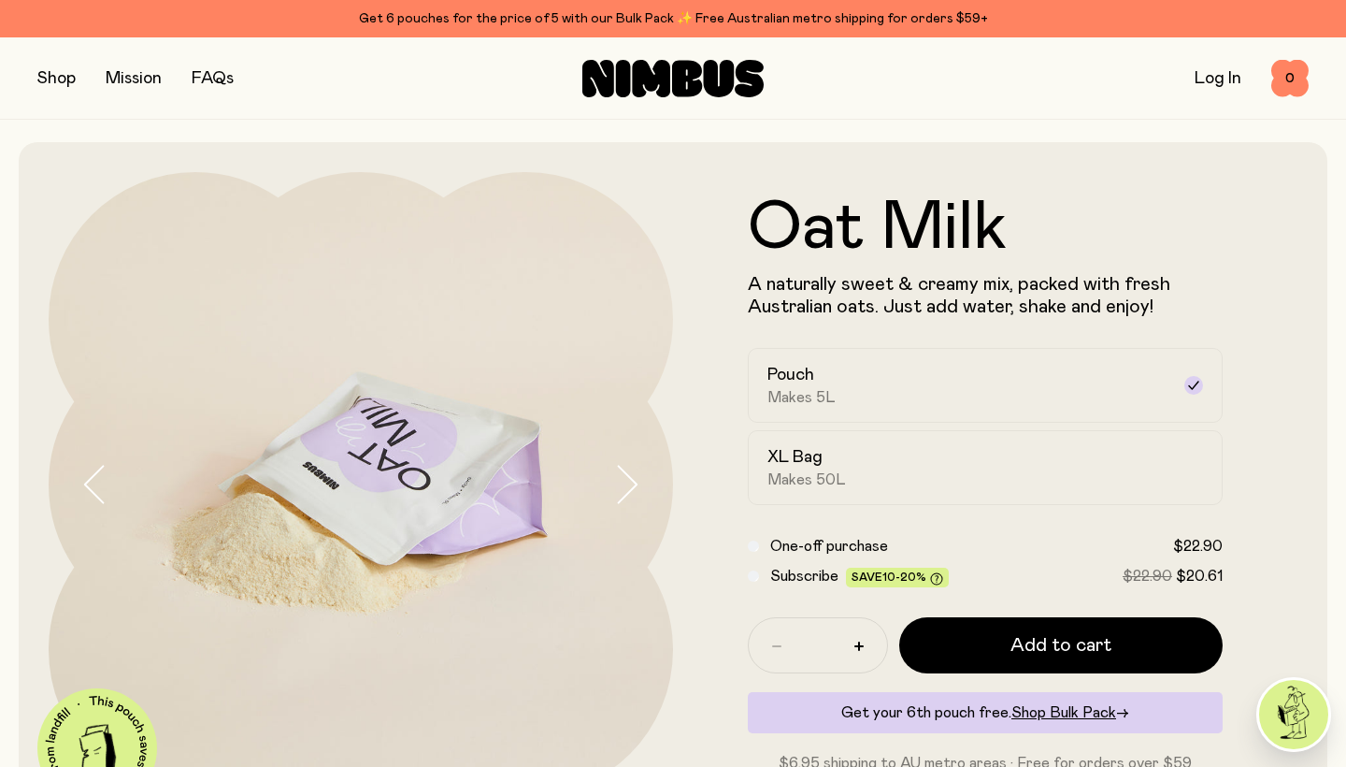
click at [631, 491] on icon "button" at bounding box center [628, 484] width 19 height 36
